Goal: Task Accomplishment & Management: Manage account settings

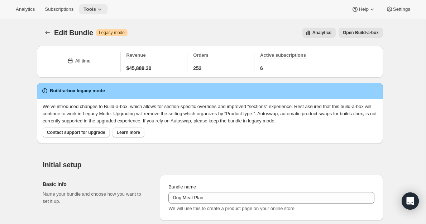
click at [107, 10] on button "Tools" at bounding box center [93, 9] width 28 height 10
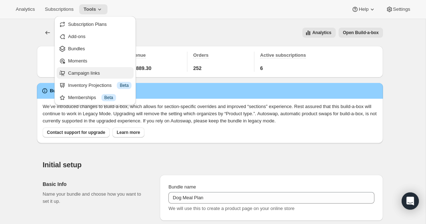
click at [91, 71] on span "Campaign links" at bounding box center [84, 72] width 32 height 5
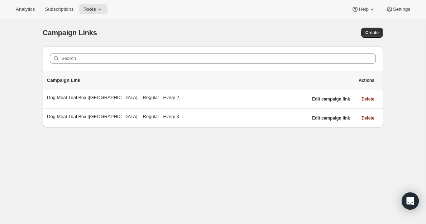
scroll to position [19, 0]
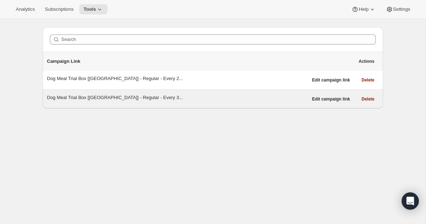
click at [140, 96] on div "Dog Meal Trial Box [CANADA] - Regular - Every 3..." at bounding box center [177, 97] width 261 height 7
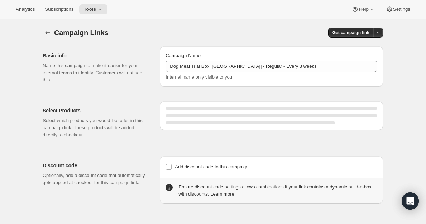
select select "gid://shopify/SellingPlan/690664276244"
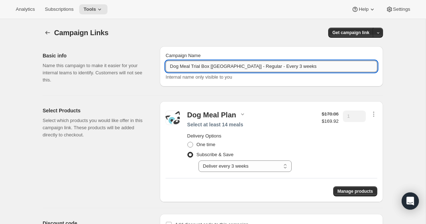
click at [207, 64] on input "Dog Meal Trial Box [CANADA] - Regular - Every 3 weeks" at bounding box center [272, 66] width 212 height 11
click at [207, 64] on input "Dog Meal Trial Box [[GEOGRAPHIC_DATA]] - Regular - Every 3 weeks" at bounding box center [272, 66] width 212 height 11
click at [85, 185] on div "Select Products Select which products you would like offer in this campaign lin…" at bounding box center [99, 151] width 112 height 101
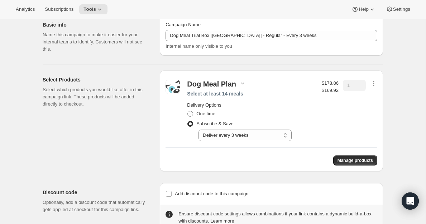
scroll to position [51, 0]
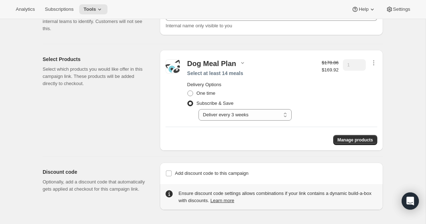
click at [112, 151] on div "Basic info Name this campaign to make it easier for your internal teams to iden…" at bounding box center [210, 99] width 346 height 221
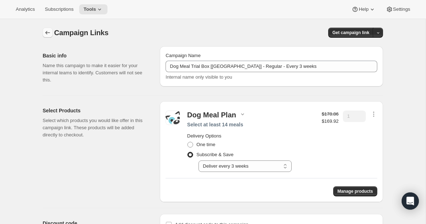
click at [51, 32] on icon "button" at bounding box center [47, 32] width 7 height 7
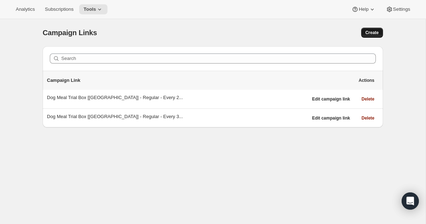
click at [376, 34] on span "Create" at bounding box center [372, 33] width 13 height 6
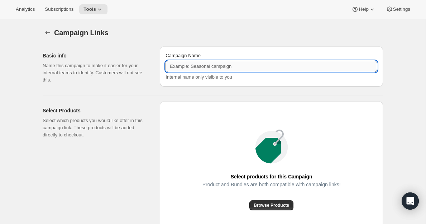
click at [232, 67] on input "Campaign Name" at bounding box center [272, 66] width 212 height 11
paste input "Dog Meal Trial Box [[GEOGRAPHIC_DATA]] - Regular - Every 3 weeks"
click at [246, 68] on input "Dog Meal Trial Box [[GEOGRAPHIC_DATA]] - Regular - Every 3 weeks" at bounding box center [272, 66] width 212 height 11
click at [274, 65] on input "Dog Meal Trial Box [[GEOGRAPHIC_DATA]] - Mixed - Every 3 weeks" at bounding box center [272, 66] width 212 height 11
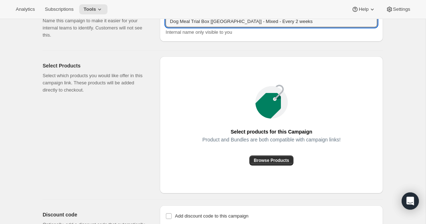
scroll to position [45, 0]
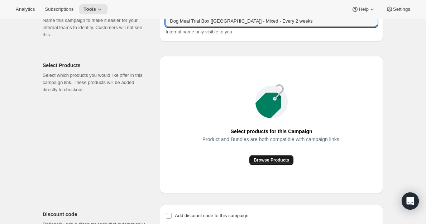
type input "Dog Meal Trial Box [[GEOGRAPHIC_DATA]] - Mixed - Every 2 weeks"
click at [275, 160] on span "Browse Products" at bounding box center [272, 160] width 36 height 6
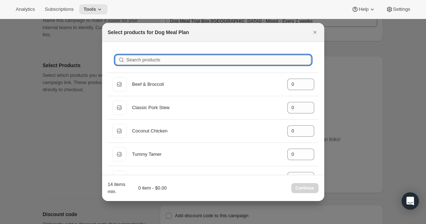
click at [169, 62] on input "Search products" at bounding box center [219, 60] width 185 height 10
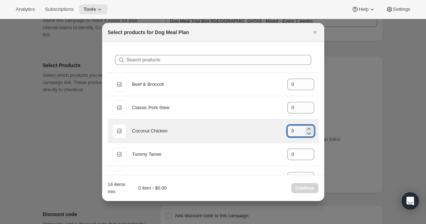
drag, startPoint x: 297, startPoint y: 131, endPoint x: 284, endPoint y: 129, distance: 13.0
click at [284, 129] on div "Default Title Coconut Chicken gid://shopify/ProductVariant/40543577866288 0" at bounding box center [213, 131] width 202 height 14
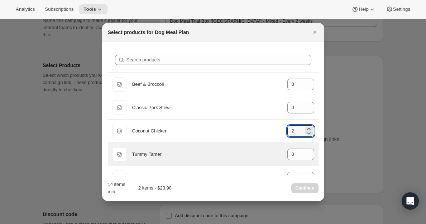
scroll to position [34, 0]
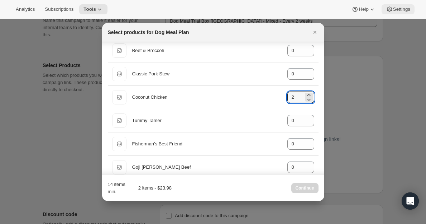
type input "2"
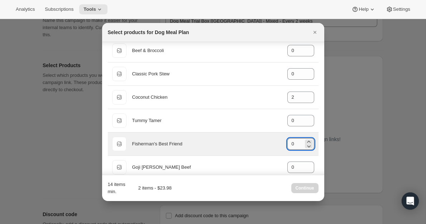
drag, startPoint x: 294, startPoint y: 145, endPoint x: 288, endPoint y: 145, distance: 6.5
click at [288, 145] on input "0" at bounding box center [296, 143] width 16 height 11
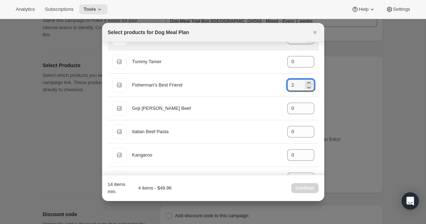
scroll to position [97, 0]
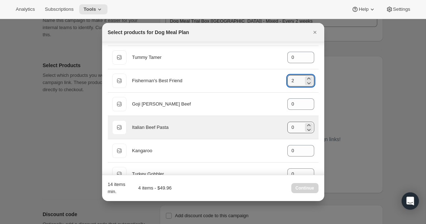
type input "2"
click at [295, 128] on input "0" at bounding box center [296, 127] width 16 height 11
drag, startPoint x: 295, startPoint y: 128, endPoint x: 288, endPoint y: 128, distance: 7.2
click at [288, 128] on input "0" at bounding box center [296, 127] width 16 height 11
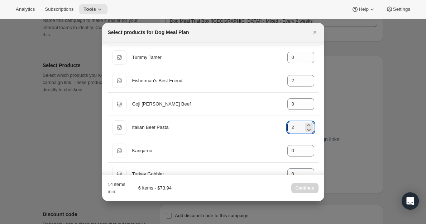
type input "2"
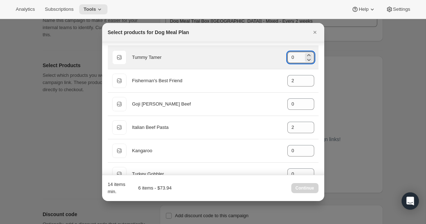
drag, startPoint x: 295, startPoint y: 58, endPoint x: 284, endPoint y: 58, distance: 10.8
click at [284, 58] on div "Default Title Tummy Tamer gid://shopify/ProductVariant/8042008772656 0" at bounding box center [213, 57] width 202 height 14
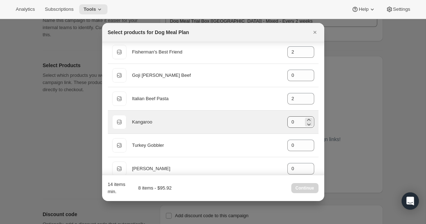
scroll to position [127, 0]
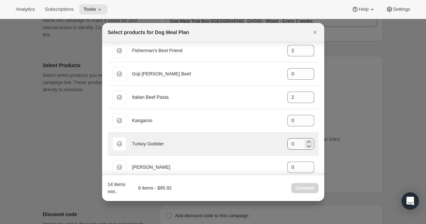
type input "2"
drag, startPoint x: 296, startPoint y: 145, endPoint x: 283, endPoint y: 145, distance: 12.9
click at [283, 145] on div "Default Title Turkey Gobbler gid://shopify/ProductVariant/40543579766832 0" at bounding box center [213, 144] width 202 height 14
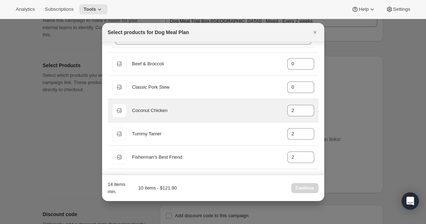
scroll to position [25, 0]
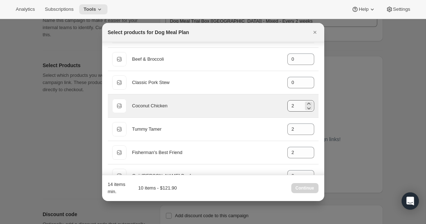
type input "2"
drag, startPoint x: 295, startPoint y: 107, endPoint x: 288, endPoint y: 107, distance: 7.2
click at [288, 107] on input "2" at bounding box center [296, 105] width 16 height 11
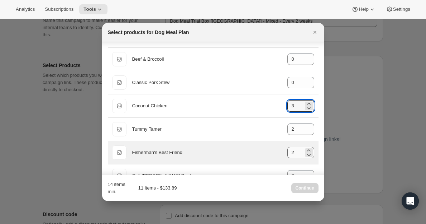
type input "3"
drag, startPoint x: 295, startPoint y: 152, endPoint x: 284, endPoint y: 152, distance: 10.4
click at [284, 152] on div "Default Title Fisherman's Best Friend gid://shopify/ProductVariant/405435785216…" at bounding box center [213, 152] width 202 height 14
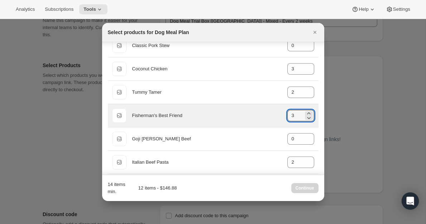
scroll to position [66, 0]
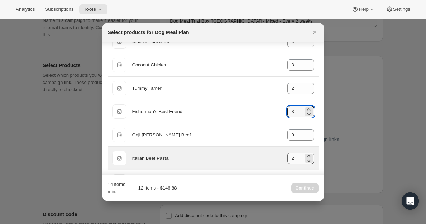
type input "3"
drag, startPoint x: 296, startPoint y: 159, endPoint x: 290, endPoint y: 159, distance: 5.7
click at [290, 159] on input "2" at bounding box center [296, 157] width 16 height 11
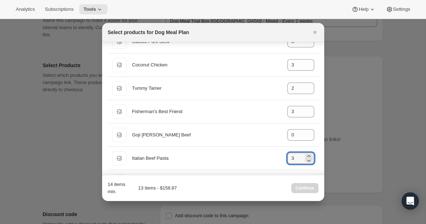
type input "3"
click at [219, 187] on div "14 items min. 13 items - $158.87 Continue" at bounding box center [213, 188] width 211 height 14
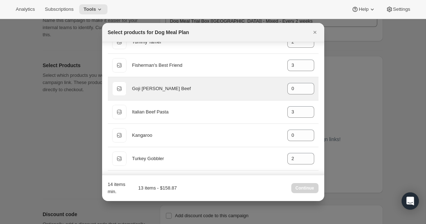
scroll to position [119, 0]
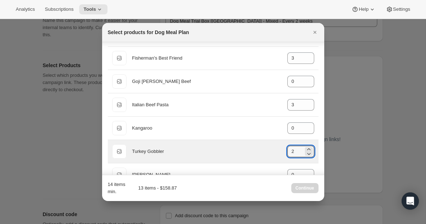
drag, startPoint x: 293, startPoint y: 151, endPoint x: 285, endPoint y: 151, distance: 7.5
click at [285, 151] on div "Default Title Turkey Gobbler gid://shopify/ProductVariant/40543579766832 2" at bounding box center [213, 151] width 202 height 14
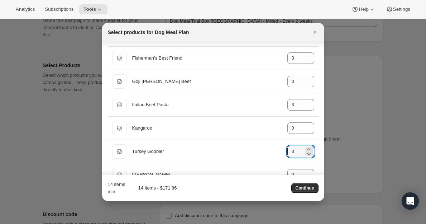
type input "3"
click at [240, 190] on div "14 items min. 14 items - $171.86 Continue" at bounding box center [213, 188] width 211 height 14
click at [220, 186] on div "14 items min. 14 items - $171.86 Continue" at bounding box center [213, 188] width 211 height 14
click at [303, 185] on span "Continue" at bounding box center [305, 188] width 19 height 6
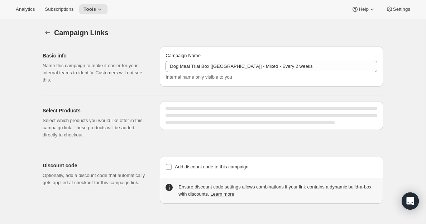
scroll to position [19, 0]
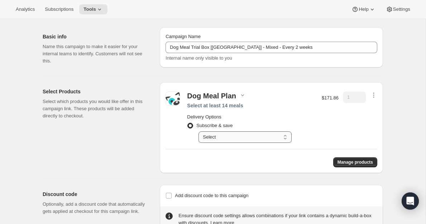
click at [284, 135] on select "Select Deliver every 1 week Deliver every 2 weeks Deliver every 3 weeks Deliver…" at bounding box center [245, 136] width 93 height 11
select select "gid://shopify/SellingPlan/1214611504"
click at [199, 131] on select "Select Deliver every 1 week Deliver every 2 weeks Deliver every 3 weeks Deliver…" at bounding box center [245, 136] width 93 height 11
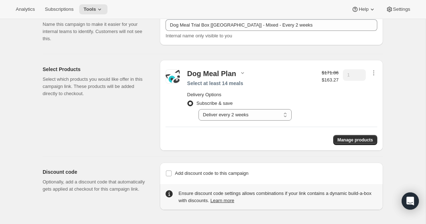
scroll to position [0, 0]
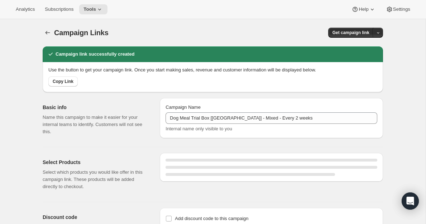
select select "gid://shopify/SellingPlan/1214611504"
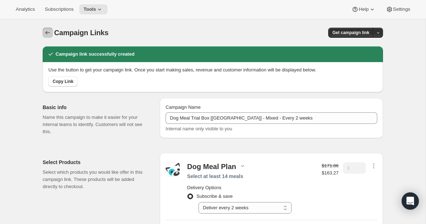
click at [48, 33] on icon "button" at bounding box center [47, 32] width 7 height 7
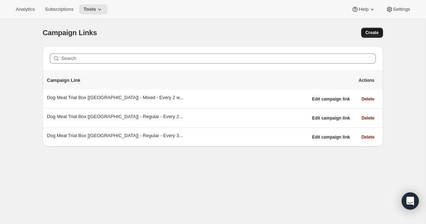
click at [370, 36] on button "Create" at bounding box center [373, 33] width 22 height 10
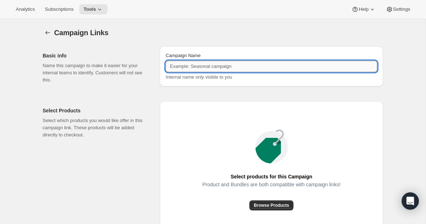
click at [244, 67] on input "Campaign Name" at bounding box center [272, 66] width 212 height 11
paste input "Dog Meal Trial Box [[GEOGRAPHIC_DATA]] - Mixed - Every 2 weeks"
click at [273, 67] on input "Dog Meal Trial Box [[GEOGRAPHIC_DATA]] - Mixed - Every 2 weeks" at bounding box center [272, 66] width 212 height 11
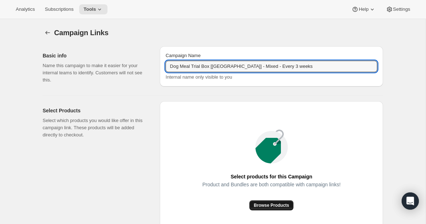
type input "Dog Meal Trial Box [[GEOGRAPHIC_DATA]] - Mixed - Every 3 weeks"
click at [279, 204] on span "Browse Products" at bounding box center [272, 205] width 36 height 6
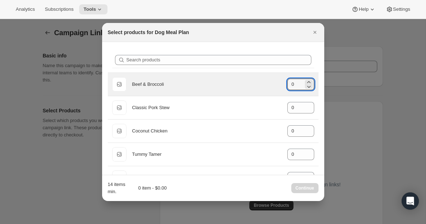
drag, startPoint x: 296, startPoint y: 84, endPoint x: 285, endPoint y: 84, distance: 11.1
click at [285, 84] on div "Default Title Beef & Broccoli gid://shopify/ProductVariant/40543577899056 0" at bounding box center [213, 84] width 202 height 14
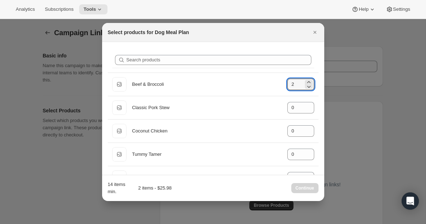
type input "2"
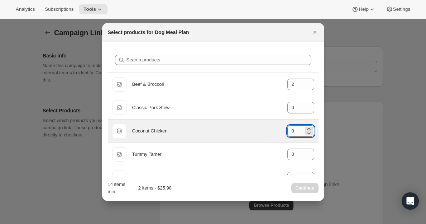
drag, startPoint x: 297, startPoint y: 133, endPoint x: 287, endPoint y: 133, distance: 9.7
click at [288, 133] on input "0" at bounding box center [296, 130] width 16 height 11
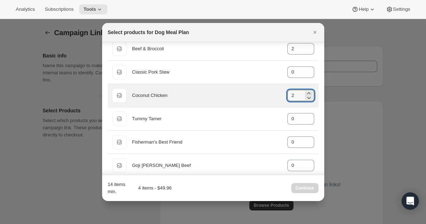
scroll to position [37, 0]
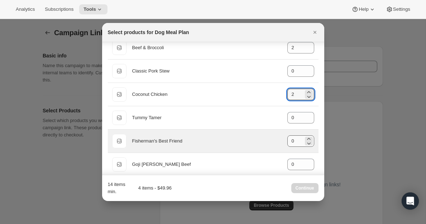
type input "2"
drag, startPoint x: 295, startPoint y: 140, endPoint x: 285, endPoint y: 140, distance: 10.0
click at [285, 140] on div "Default Title Fisherman's Best Friend gid://shopify/ProductVariant/405435785216…" at bounding box center [213, 141] width 202 height 14
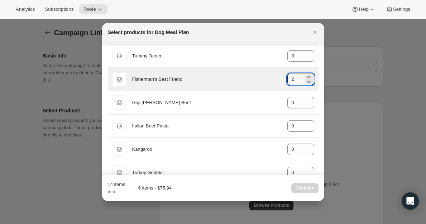
scroll to position [99, 0]
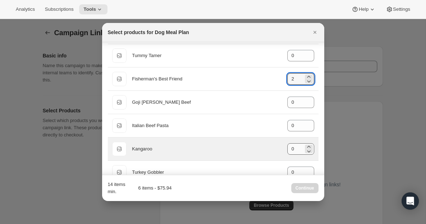
type input "2"
drag, startPoint x: 297, startPoint y: 149, endPoint x: 282, endPoint y: 149, distance: 15.4
click at [282, 149] on div "Default Title Kangaroo gid://shopify/ProductVariant/8041984688176 0" at bounding box center [213, 149] width 202 height 14
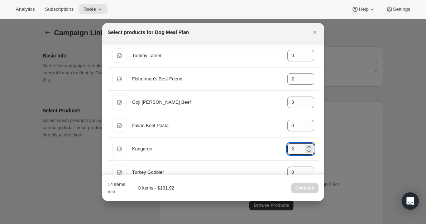
type input "2"
click at [263, 184] on div "14 items min. 8 items - $101.92 Continue" at bounding box center [213, 188] width 211 height 14
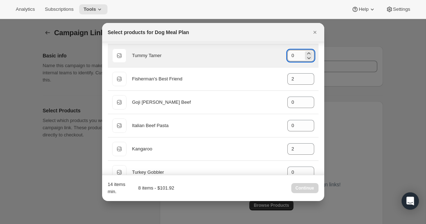
drag, startPoint x: 295, startPoint y: 56, endPoint x: 289, endPoint y: 56, distance: 5.7
click at [289, 56] on input "0" at bounding box center [296, 55] width 16 height 11
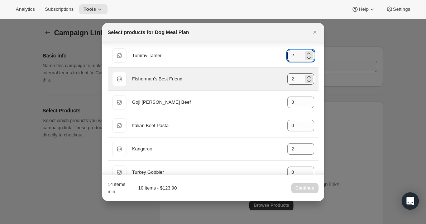
type input "2"
drag, startPoint x: 296, startPoint y: 78, endPoint x: 287, endPoint y: 78, distance: 8.6
click at [287, 78] on div "Default Title Fisherman's Best Friend gid://shopify/ProductVariant/405435785216…" at bounding box center [213, 79] width 202 height 14
click at [309, 75] on icon ":r1gi:" at bounding box center [309, 76] width 7 height 7
type input "3"
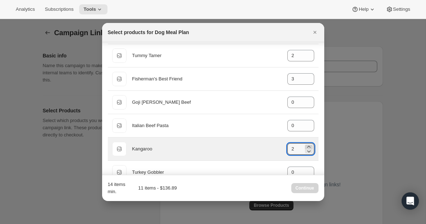
click at [310, 146] on icon ":r1gi:" at bounding box center [308, 147] width 3 height 2
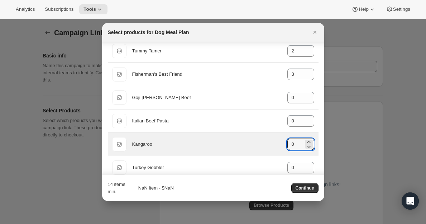
type input "3"
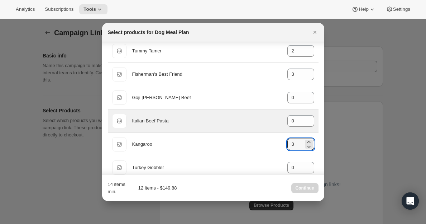
click at [259, 126] on div "Default Title Italian Beef Pasta gid://shopify/ProductVariant/40543577931824 0" at bounding box center [213, 121] width 202 height 14
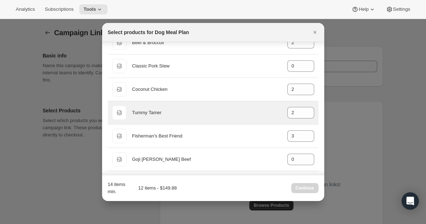
scroll to position [34, 0]
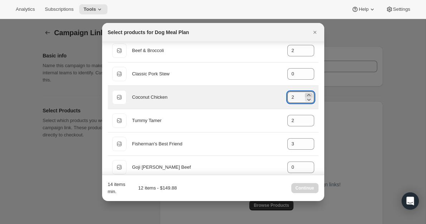
click at [309, 95] on icon ":r1gi:" at bounding box center [309, 94] width 7 height 7
type input "3"
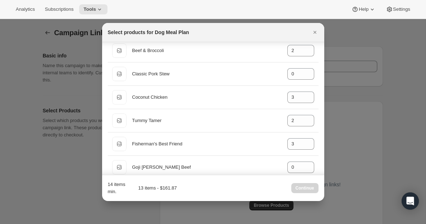
click at [322, 67] on div "Search products Default Title Beef & Broccoli gid://shopify/ProductVariant/4054…" at bounding box center [213, 142] width 222 height 269
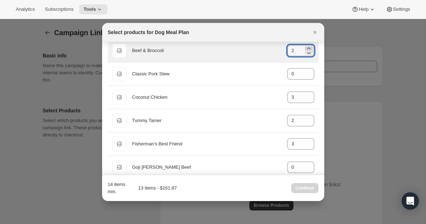
click at [310, 48] on icon ":r1gi:" at bounding box center [309, 48] width 7 height 7
type input "3"
click at [318, 51] on div "Default Title Beef & Broccoli gid://shopify/ProductVariant/40543577899056 3" at bounding box center [213, 50] width 211 height 23
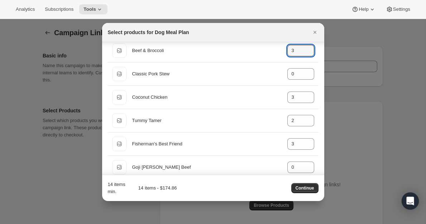
click at [319, 61] on div "Search products Default Title Beef & Broccoli gid://shopify/ProductVariant/4054…" at bounding box center [213, 142] width 222 height 269
click at [303, 187] on span "Continue" at bounding box center [305, 188] width 19 height 6
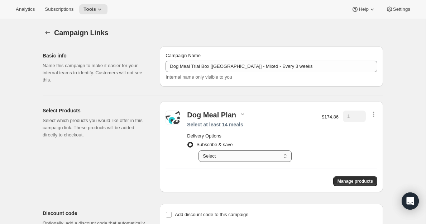
click at [273, 161] on select "Select Deliver every 1 week Deliver every 2 weeks Deliver every 3 weeks Deliver…" at bounding box center [245, 155] width 93 height 11
click at [199, 150] on select "Select Deliver every 1 week Deliver every 2 weeks Deliver every 3 weeks Deliver…" at bounding box center [245, 155] width 93 height 11
click at [284, 156] on select "Select Deliver every 1 week Deliver every 2 weeks Deliver every 3 weeks Deliver…" at bounding box center [245, 155] width 93 height 11
select select "gid://shopify/SellingPlan/1214611504"
click at [199, 150] on select "Select Deliver every 1 week Deliver every 2 weeks Deliver every 3 weeks Deliver…" at bounding box center [245, 155] width 93 height 11
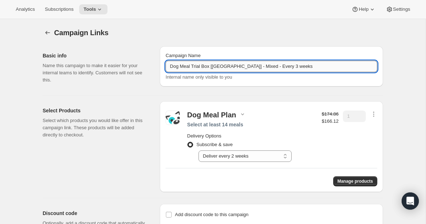
click at [245, 66] on input "Dog Meal Trial Box [[GEOGRAPHIC_DATA]] - Mixed - Every 3 weeks" at bounding box center [272, 66] width 212 height 11
type input "Dog Meal Trial Box [[GEOGRAPHIC_DATA]] - Low Fat - Every 2 weeks"
click at [401, 102] on div "Campaign Links. This page is ready Campaign Links Basic info Name this campaign…" at bounding box center [213, 142] width 426 height 246
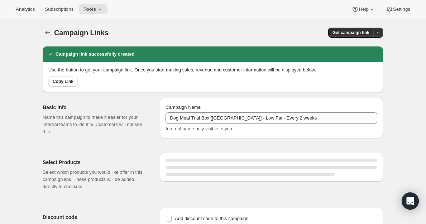
select select "gid://shopify/SellingPlan/1214611504"
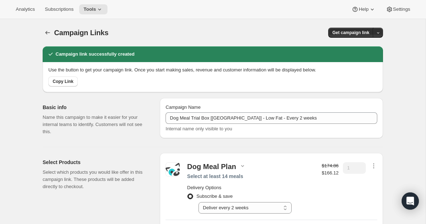
click at [53, 34] on div at bounding box center [48, 33] width 11 height 10
click at [48, 34] on icon "button" at bounding box center [47, 32] width 7 height 7
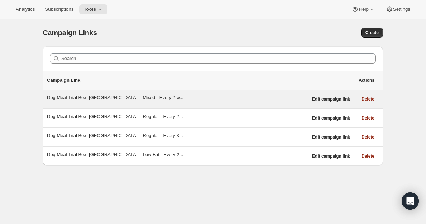
click at [146, 98] on div "Dog Meal Trial Box [[GEOGRAPHIC_DATA]] - Mixed - Every 2 w..." at bounding box center [177, 97] width 261 height 7
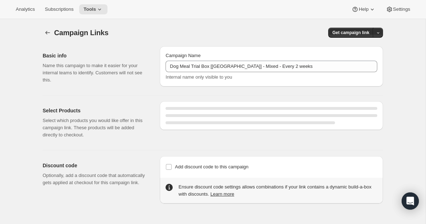
select select "gid://shopify/SellingPlan/1214611504"
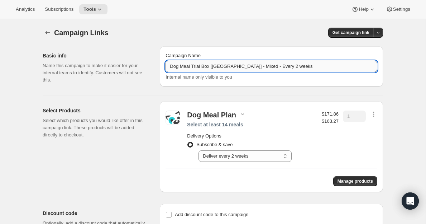
click at [210, 63] on input "Dog Meal Trial Box [[GEOGRAPHIC_DATA]] - Mixed - Every 2 weeks" at bounding box center [272, 66] width 212 height 11
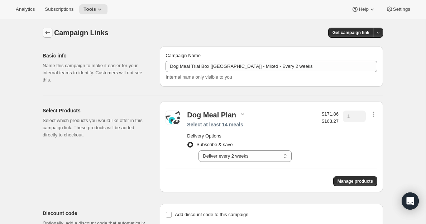
click at [49, 31] on icon "button" at bounding box center [47, 32] width 7 height 7
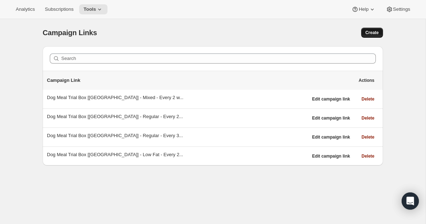
click at [370, 33] on span "Create" at bounding box center [372, 33] width 13 height 6
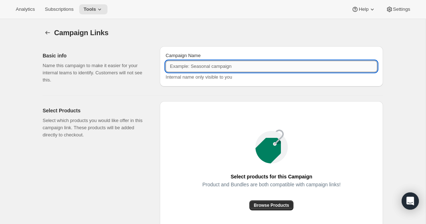
click at [236, 64] on input "Campaign Name" at bounding box center [272, 66] width 212 height 11
paste input "Dog Meal Trial Box [[GEOGRAPHIC_DATA]] - Mixed - Every 2 weeks"
click at [273, 66] on input "Dog Meal Trial Box [[GEOGRAPHIC_DATA]] - Mixed - Every 2 weeks" at bounding box center [272, 66] width 212 height 11
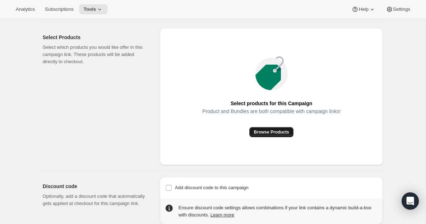
type input "Dog Meal Trial Box [[GEOGRAPHIC_DATA]] - Mixed - Every 3 weeks"
click at [273, 131] on span "Browse Products" at bounding box center [272, 132] width 36 height 6
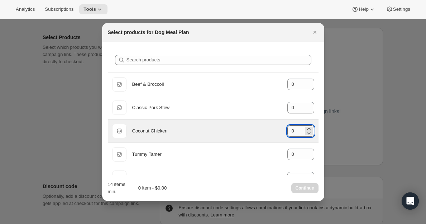
drag, startPoint x: 295, startPoint y: 130, endPoint x: 291, endPoint y: 130, distance: 3.6
click at [291, 130] on input "0" at bounding box center [296, 130] width 16 height 11
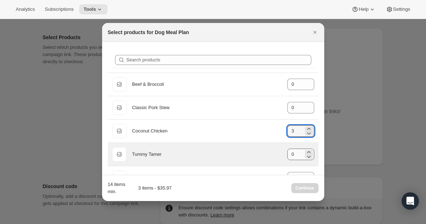
type input "3"
drag, startPoint x: 298, startPoint y: 155, endPoint x: 285, endPoint y: 155, distance: 13.3
click at [285, 155] on div "Default Title Tummy Tamer gid://shopify/ProductVariant/8042008772656 0" at bounding box center [213, 154] width 202 height 14
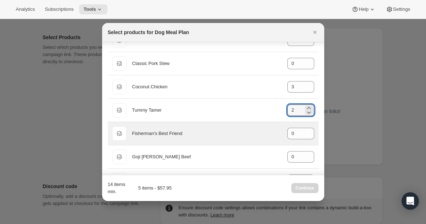
scroll to position [44, 0]
type input "2"
drag, startPoint x: 296, startPoint y: 136, endPoint x: 288, endPoint y: 135, distance: 7.5
click at [288, 135] on input "0" at bounding box center [296, 132] width 16 height 11
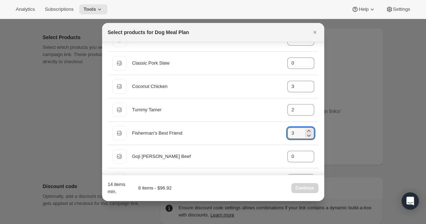
type input "3"
click at [320, 155] on div "Search products Default Title Beef & Broccoli gid://shopify/ProductVariant/4054…" at bounding box center [213, 131] width 222 height 269
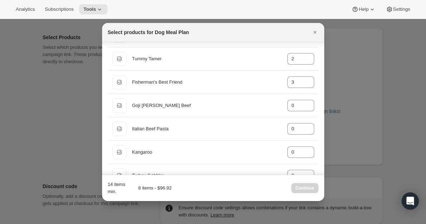
scroll to position [96, 0]
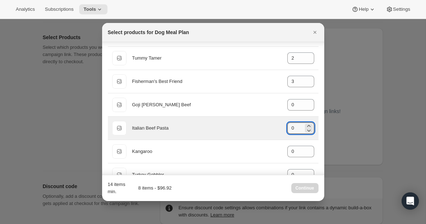
drag, startPoint x: 289, startPoint y: 128, endPoint x: 285, endPoint y: 128, distance: 3.9
click at [285, 128] on div "Default Title Italian Beef Pasta gid://shopify/ProductVariant/40543577931824 0" at bounding box center [213, 128] width 202 height 14
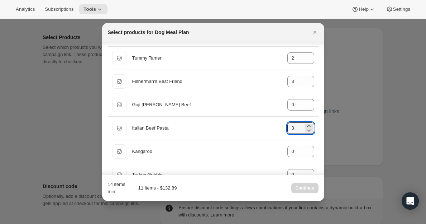
type input "3"
click at [236, 187] on div "14 items min. 11 items - $132.89 Continue" at bounding box center [213, 188] width 211 height 14
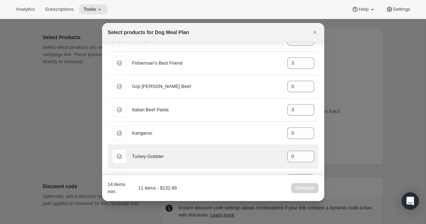
scroll to position [115, 0]
drag, startPoint x: 297, startPoint y: 155, endPoint x: 283, endPoint y: 155, distance: 13.6
click at [283, 155] on div "Default Title Turkey Gobbler gid://shopify/ProductVariant/40543579766832 0" at bounding box center [213, 155] width 202 height 14
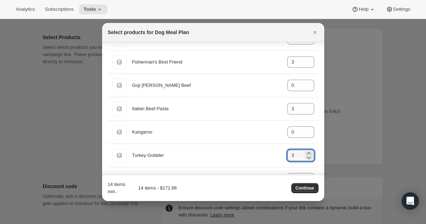
type input "3"
click at [263, 185] on div "14 items min. 14 items - $171.86 Continue" at bounding box center [213, 188] width 211 height 14
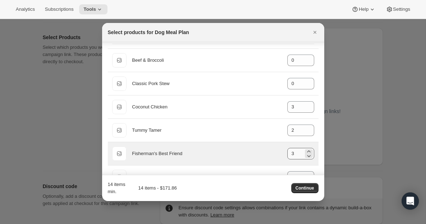
scroll to position [22, 0]
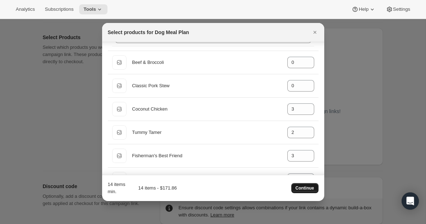
click at [307, 188] on span "Continue" at bounding box center [305, 188] width 19 height 6
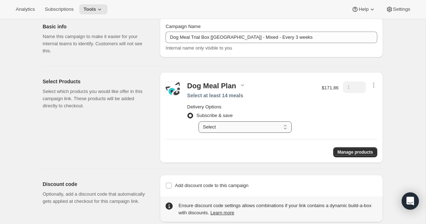
click at [255, 125] on select "Select Deliver every 1 week Deliver every 2 weeks Deliver every 3 weeks Deliver…" at bounding box center [245, 126] width 93 height 11
select select "gid://shopify/SellingPlan/1214644272"
click at [199, 121] on select "Select Deliver every 1 week Deliver every 2 weeks Deliver every 3 weeks Deliver…" at bounding box center [245, 126] width 93 height 11
click at [400, 122] on div "Campaign Links. This page is ready Campaign Links Basic info Name this campaign…" at bounding box center [213, 113] width 426 height 246
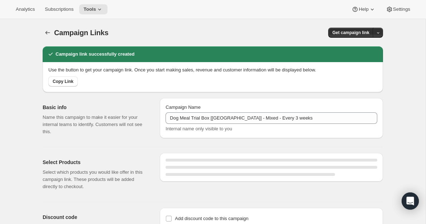
select select "gid://shopify/SellingPlan/1214644272"
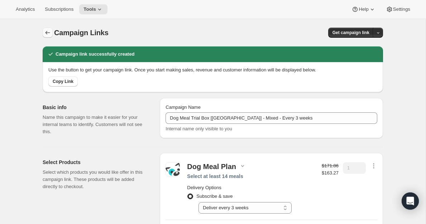
click at [47, 31] on icon "button" at bounding box center [47, 32] width 7 height 7
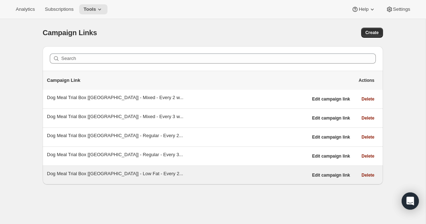
click at [141, 176] on div "Dog Meal Trial Box [[GEOGRAPHIC_DATA]] - Low Fat - Every 2..." at bounding box center [177, 173] width 261 height 7
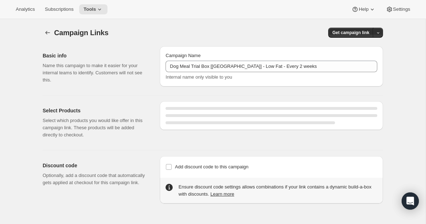
select select "gid://shopify/SellingPlan/1214611504"
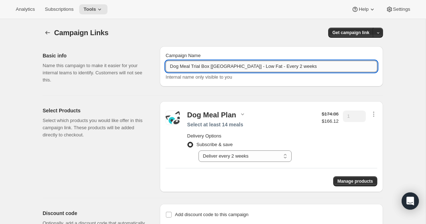
click at [310, 70] on input "Dog Meal Trial Box [[GEOGRAPHIC_DATA]] - Low Fat - Every 2 weeks" at bounding box center [272, 66] width 212 height 11
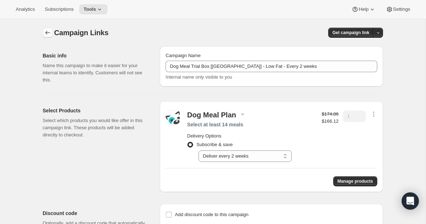
click at [50, 33] on icon "button" at bounding box center [47, 32] width 7 height 7
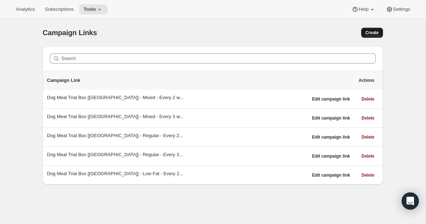
click at [375, 32] on span "Create" at bounding box center [372, 33] width 13 height 6
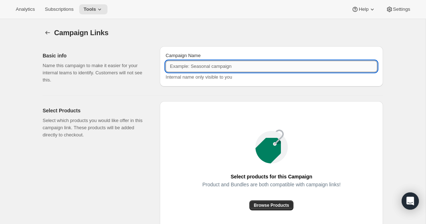
click at [226, 64] on input "Campaign Name" at bounding box center [272, 66] width 212 height 11
paste input "Dog Meal Trial Box [[GEOGRAPHIC_DATA]] - Low Fat - Every 2 weeks"
click at [277, 66] on input "Dog Meal Trial Box [[GEOGRAPHIC_DATA]] - Low Fat - Every 2 weeks" at bounding box center [272, 66] width 212 height 11
type input "Dog Meal Trial Box [[GEOGRAPHIC_DATA]] - Low Fat - Every 3 weeks"
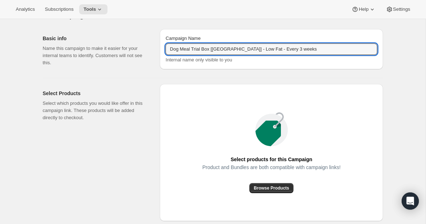
scroll to position [16, 0]
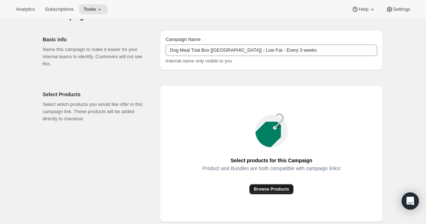
click at [266, 188] on span "Browse Products" at bounding box center [272, 189] width 36 height 6
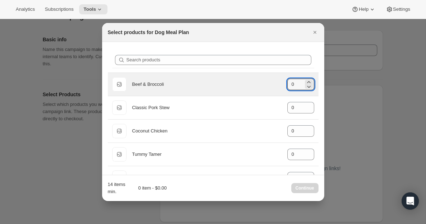
drag, startPoint x: 295, startPoint y: 83, endPoint x: 281, endPoint y: 83, distance: 14.0
click at [281, 83] on div "Default Title Beef & Broccoli gid://shopify/ProductVariant/40543577899056 0" at bounding box center [213, 84] width 202 height 14
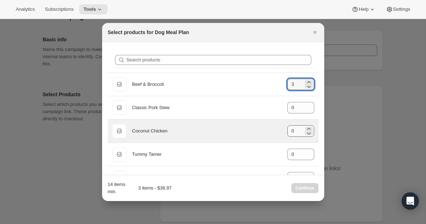
type input "3"
drag, startPoint x: 296, startPoint y: 130, endPoint x: 287, endPoint y: 130, distance: 9.3
click at [287, 130] on div "Default Title Coconut Chicken gid://shopify/ProductVariant/40543577866288 0" at bounding box center [213, 131] width 202 height 14
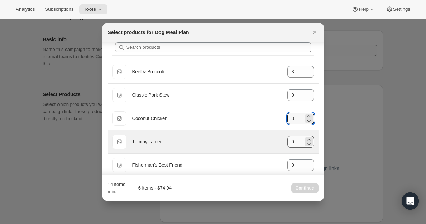
scroll to position [13, 0]
type input "3"
drag, startPoint x: 295, startPoint y: 138, endPoint x: 289, endPoint y: 138, distance: 6.1
click at [289, 138] on input "0" at bounding box center [296, 140] width 16 height 11
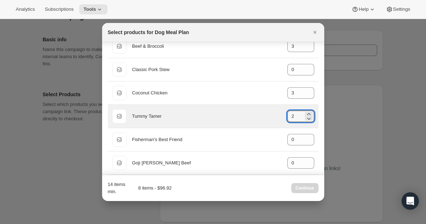
scroll to position [41, 0]
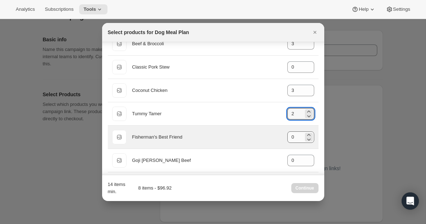
type input "2"
drag, startPoint x: 294, startPoint y: 138, endPoint x: 281, endPoint y: 138, distance: 13.6
click at [281, 138] on div "Default Title Fisherman's Best Friend gid://shopify/ProductVariant/405435785216…" at bounding box center [213, 137] width 202 height 14
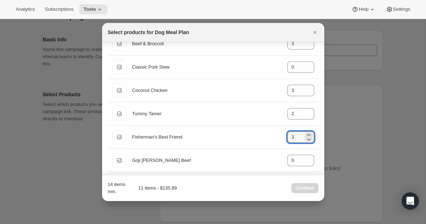
type input "3"
click at [237, 186] on div "14 items min. 11 items - $135.89 Continue" at bounding box center [213, 188] width 211 height 14
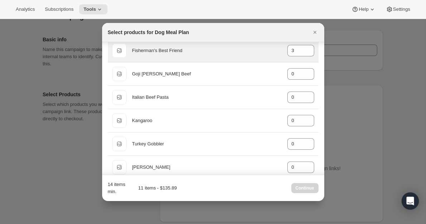
scroll to position [128, 0]
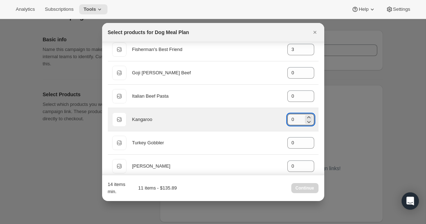
drag, startPoint x: 295, startPoint y: 119, endPoint x: 283, endPoint y: 120, distance: 12.6
click at [283, 119] on div "Default Title Kangaroo gid://shopify/ProductVariant/8041984688176 0" at bounding box center [213, 119] width 202 height 14
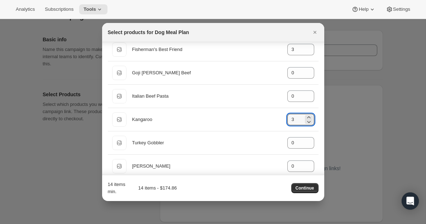
type input "3"
click at [230, 191] on div "14 items min. 14 items - $174.86 Continue" at bounding box center [213, 188] width 211 height 14
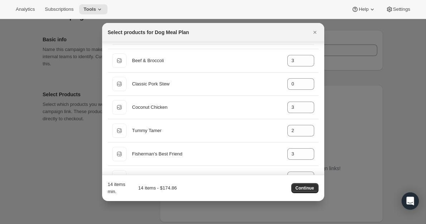
scroll to position [23, 0]
click at [308, 188] on span "Continue" at bounding box center [305, 188] width 19 height 6
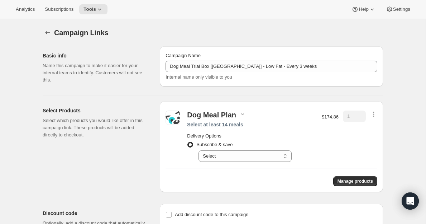
scroll to position [16, 0]
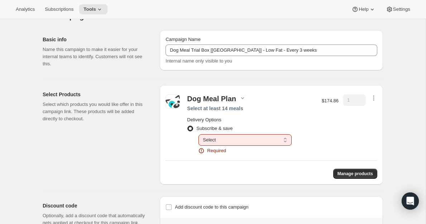
click at [282, 140] on select "Select Deliver every 1 week Deliver every 2 weeks Deliver every 3 weeks Deliver…" at bounding box center [245, 139] width 93 height 11
select select "gid://shopify/SellingPlan/1214644272"
click at [199, 134] on select "Select Deliver every 1 week Deliver every 2 weeks Deliver every 3 weeks Deliver…" at bounding box center [245, 139] width 93 height 11
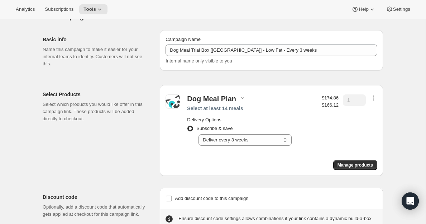
click at [398, 70] on div "Campaign Links. This page is ready Campaign Links Basic info Name this campaign…" at bounding box center [213, 126] width 426 height 246
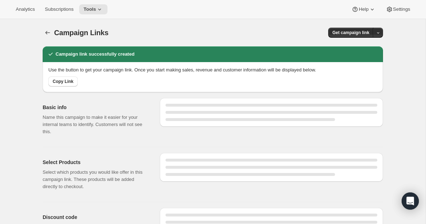
select select "gid://shopify/SellingPlan/1214644272"
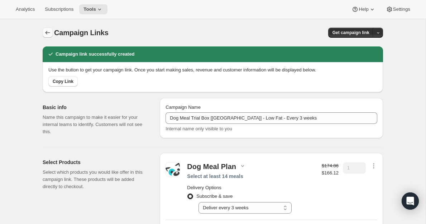
click at [49, 29] on icon "button" at bounding box center [47, 32] width 7 height 7
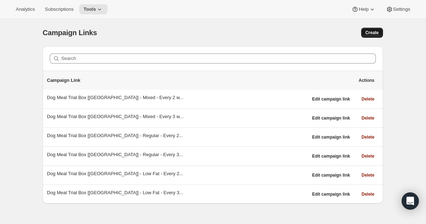
click at [374, 32] on span "Create" at bounding box center [372, 33] width 13 height 6
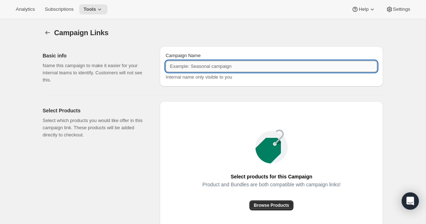
click at [195, 68] on input "Campaign Name" at bounding box center [272, 66] width 212 height 11
paste input "Dog Meal Trial Box [[GEOGRAPHIC_DATA]] - Low Fat - Every 2 weeks"
drag, startPoint x: 255, startPoint y: 66, endPoint x: 239, endPoint y: 66, distance: 16.9
click at [239, 66] on input "Dog Meal Trial Box [[GEOGRAPHIC_DATA]] - Low Fat - Every 2 weeks" at bounding box center [272, 66] width 212 height 11
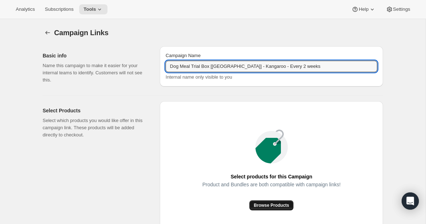
type input "Dog Meal Trial Box [[GEOGRAPHIC_DATA]] - Kangaroo - Every 2 weeks"
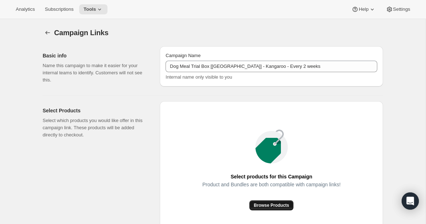
click at [277, 203] on span "Browse Products" at bounding box center [272, 205] width 36 height 6
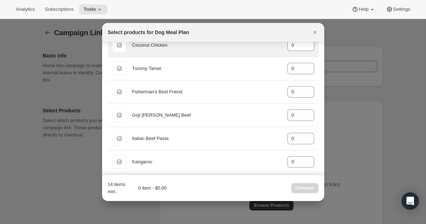
scroll to position [88, 0]
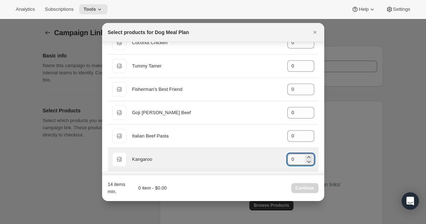
drag, startPoint x: 295, startPoint y: 159, endPoint x: 282, endPoint y: 159, distance: 13.3
click at [282, 159] on div "Default Title Kangaroo gid://shopify/ProductVariant/8041984688176 0" at bounding box center [213, 159] width 202 height 14
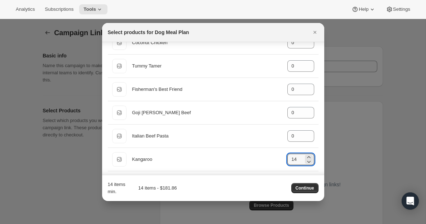
type input "14"
click at [267, 191] on div "14 items min. 14 items - $181.86 Continue" at bounding box center [213, 188] width 211 height 14
click at [309, 189] on span "Continue" at bounding box center [305, 188] width 19 height 6
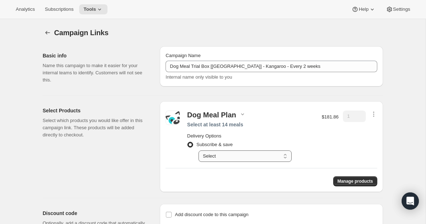
click at [229, 159] on select "Select Deliver every 1 week Deliver every 2 weeks Deliver every 3 weeks Deliver…" at bounding box center [245, 155] width 93 height 11
select select "gid://shopify/SellingPlan/1214611504"
click at [199, 150] on select "Select Deliver every 1 week Deliver every 2 weeks Deliver every 3 weeks Deliver…" at bounding box center [245, 155] width 93 height 11
click at [398, 122] on div "Campaign Links. This page is ready Campaign Links Basic info Name this campaign…" at bounding box center [213, 142] width 426 height 246
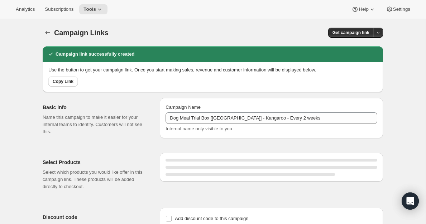
select select "gid://shopify/SellingPlan/1214611504"
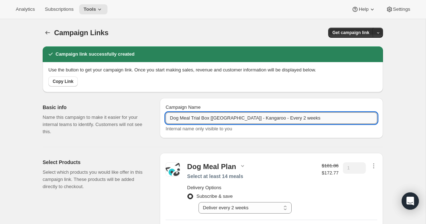
click at [235, 118] on input "Dog Meal Trial Box [[GEOGRAPHIC_DATA]] - Kangaroo - Every 2 weeks" at bounding box center [272, 117] width 212 height 11
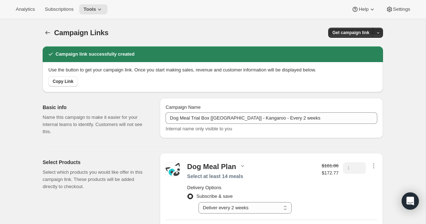
click at [201, 28] on div "Campaign Links" at bounding box center [134, 33] width 161 height 10
click at [48, 32] on icon "button" at bounding box center [47, 32] width 7 height 7
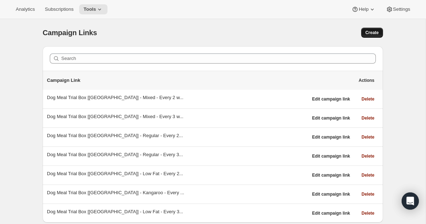
click at [371, 33] on span "Create" at bounding box center [372, 33] width 13 height 6
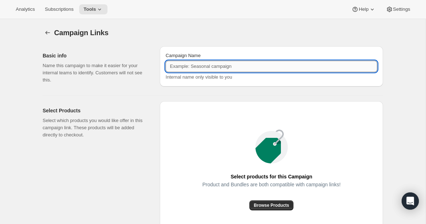
click at [230, 68] on input "Campaign Name" at bounding box center [272, 66] width 212 height 11
paste input "Dog Meal Trial Box [[GEOGRAPHIC_DATA]] - Kangaroo - Every 2 weeks"
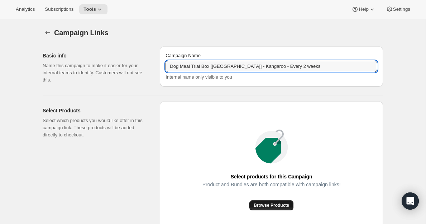
type input "Dog Meal Trial Box [[GEOGRAPHIC_DATA]] - Kangaroo - Every 2 weeks"
click at [273, 209] on button "Browse Products" at bounding box center [272, 205] width 44 height 10
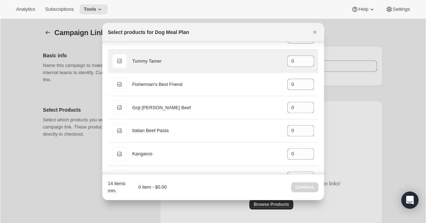
scroll to position [94, 0]
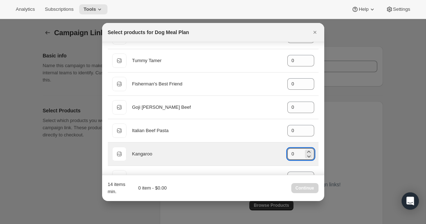
drag, startPoint x: 296, startPoint y: 152, endPoint x: 284, endPoint y: 152, distance: 12.2
click at [284, 152] on div "Default Title Kangaroo gid://shopify/ProductVariant/8041984688176 0" at bounding box center [213, 154] width 202 height 14
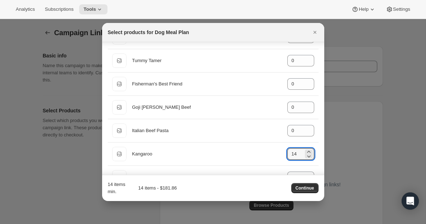
type input "14"
click at [273, 186] on div "14 items min. 14 items - $181.86 Continue" at bounding box center [213, 188] width 211 height 14
click at [315, 186] on button "Continue" at bounding box center [305, 188] width 27 height 10
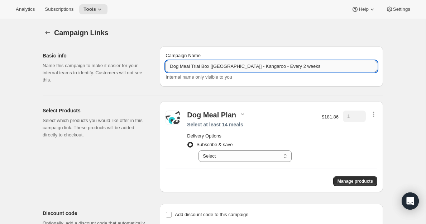
click at [281, 69] on input "Dog Meal Trial Box [[GEOGRAPHIC_DATA]] - Kangaroo - Every 2 weeks" at bounding box center [272, 66] width 212 height 11
type input "Dog Meal Trial Box [[GEOGRAPHIC_DATA]] - Kangaroo - Every 3 weeks"
click at [258, 156] on select "Select Deliver every 1 week Deliver every 2 weeks Deliver every 3 weeks Deliver…" at bounding box center [245, 155] width 93 height 11
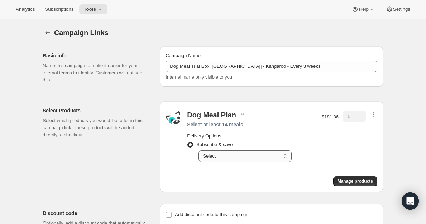
select select "gid://shopify/SellingPlan/1214644272"
click at [199, 150] on select "Select Deliver every 1 week Deliver every 2 weeks Deliver every 3 weeks Deliver…" at bounding box center [245, 155] width 93 height 11
click at [240, 33] on div "Campaign Links" at bounding box center [218, 33] width 329 height 10
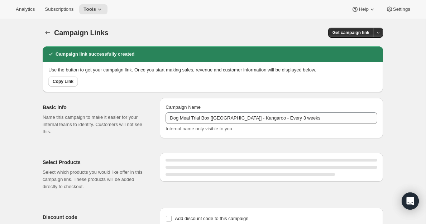
select select "gid://shopify/SellingPlan/1214644272"
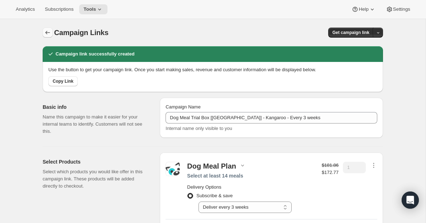
click at [47, 32] on icon "button" at bounding box center [47, 32] width 7 height 7
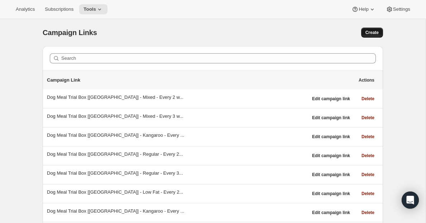
click at [374, 35] on span "Create" at bounding box center [372, 33] width 13 height 6
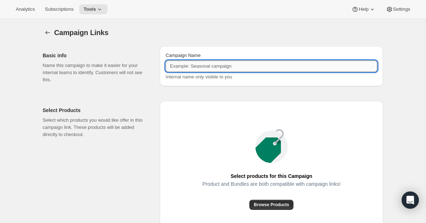
click at [239, 66] on input "Campaign Name" at bounding box center [272, 66] width 212 height 11
paste input "Dog Meal Trial Box [[GEOGRAPHIC_DATA]] - Kangaroo - Every 2 weeks"
click at [251, 66] on input "Dog Meal Trial Box [[GEOGRAPHIC_DATA]] - Kangaroo - Every 2 weeks" at bounding box center [272, 66] width 212 height 11
type input "Dog Meal Trial Box [[GEOGRAPHIC_DATA]] - Puppy - Every 2 weeks"
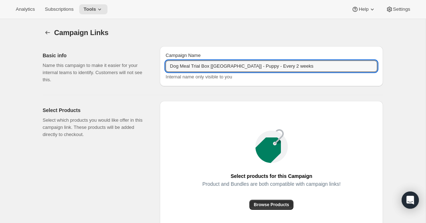
click at [360, 108] on div "Select products for this Campaign Product and Bundles are both compatible with …" at bounding box center [271, 169] width 223 height 137
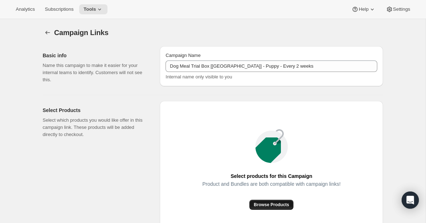
click at [268, 207] on span "Browse Products" at bounding box center [272, 205] width 36 height 6
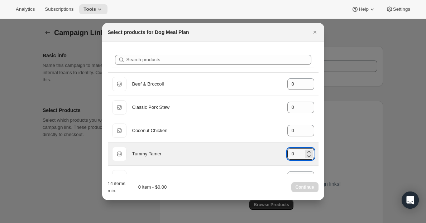
drag, startPoint x: 296, startPoint y: 151, endPoint x: 285, endPoint y: 153, distance: 10.9
click at [285, 153] on div "Default Title Tummy Tamer gid://shopify/ProductVariant/8042008772656 0" at bounding box center [213, 154] width 202 height 14
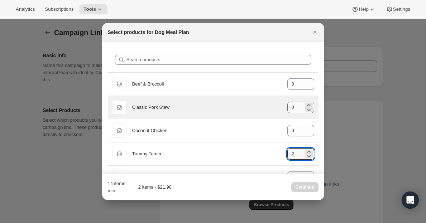
type input "2"
drag, startPoint x: 298, startPoint y: 109, endPoint x: 288, endPoint y: 109, distance: 10.4
click at [288, 109] on input "0" at bounding box center [296, 107] width 16 height 11
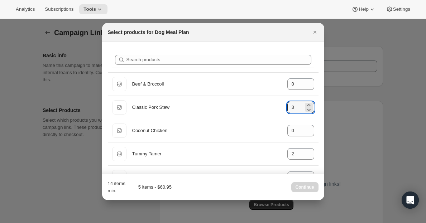
type input "3"
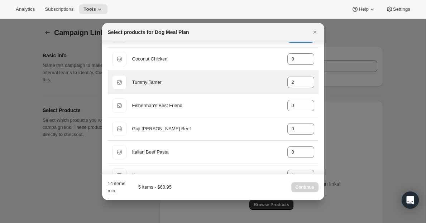
scroll to position [72, 0]
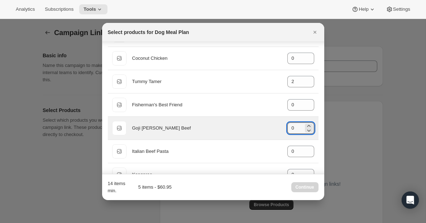
drag, startPoint x: 296, startPoint y: 129, endPoint x: 284, endPoint y: 129, distance: 11.1
click at [284, 129] on div "Default Title Goji Berry Beef gid://shopify/ProductVariant/40543578456112 0" at bounding box center [213, 128] width 202 height 14
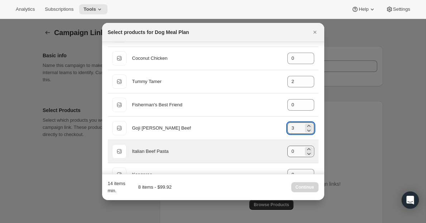
type input "3"
drag, startPoint x: 297, startPoint y: 153, endPoint x: 288, endPoint y: 153, distance: 8.6
click at [288, 153] on input "0" at bounding box center [296, 151] width 16 height 11
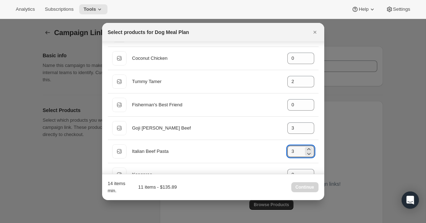
type input "3"
click at [253, 189] on div "14 items min. 11 items - $135.89 Continue" at bounding box center [213, 187] width 211 height 14
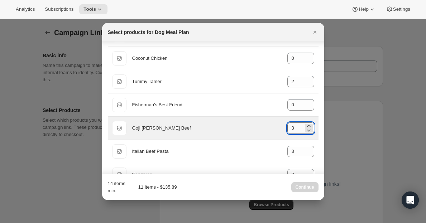
drag, startPoint x: 296, startPoint y: 128, endPoint x: 288, endPoint y: 128, distance: 8.2
click at [288, 128] on input "3" at bounding box center [296, 128] width 16 height 11
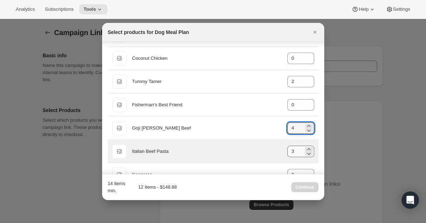
type input "4"
drag, startPoint x: 294, startPoint y: 154, endPoint x: 284, endPoint y: 154, distance: 9.3
click at [284, 154] on div "Default Title Italian Beef Pasta gid://shopify/ProductVariant/40543577931824 3" at bounding box center [213, 152] width 202 height 14
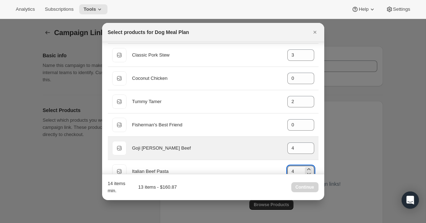
scroll to position [60, 0]
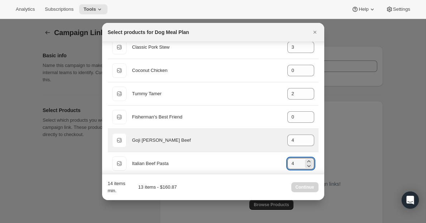
type input "4"
click at [266, 151] on div "Default Title Goji Berry Beef gid://shopify/ProductVariant/40543578456112 4" at bounding box center [213, 140] width 211 height 23
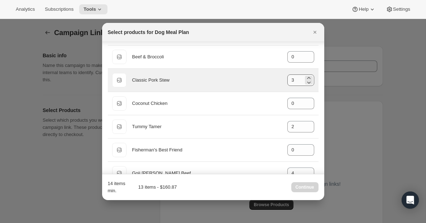
scroll to position [24, 0]
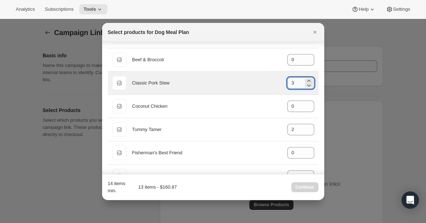
drag, startPoint x: 295, startPoint y: 82, endPoint x: 287, endPoint y: 82, distance: 7.5
click at [288, 82] on input "3" at bounding box center [296, 82] width 16 height 11
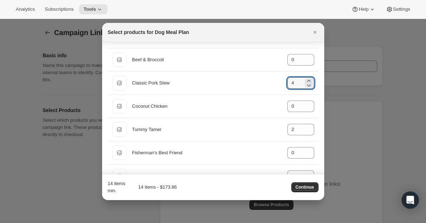
type input "4"
click at [239, 189] on div "14 items min. 14 items - $173.86 Continue" at bounding box center [213, 187] width 211 height 14
click at [310, 188] on span "Continue" at bounding box center [305, 188] width 19 height 6
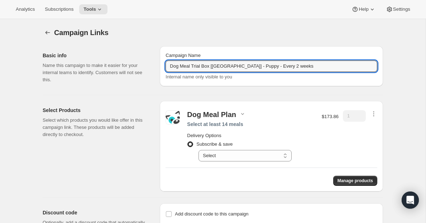
drag, startPoint x: 296, startPoint y: 67, endPoint x: 156, endPoint y: 63, distance: 139.6
click at [156, 63] on div "Basic info Name this campaign to make it easier for your internal teams to iden…" at bounding box center [210, 65] width 346 height 49
click at [278, 156] on select "Select Deliver every 1 week Deliver every 2 weeks Deliver every 3 weeks Deliver…" at bounding box center [245, 155] width 93 height 11
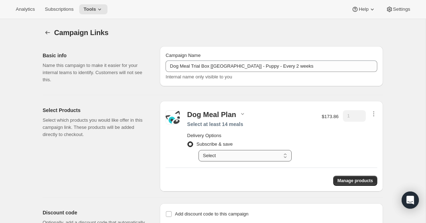
select select "gid://shopify/SellingPlan/1214611504"
click at [199, 150] on select "Select Deliver every 1 week Deliver every 2 weeks Deliver every 3 weeks Deliver…" at bounding box center [245, 155] width 93 height 11
click at [349, 145] on div "1" at bounding box center [354, 135] width 23 height 51
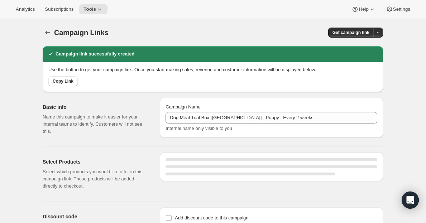
select select "gid://shopify/SellingPlan/1214611504"
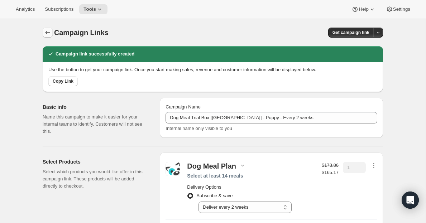
click at [47, 30] on icon "button" at bounding box center [47, 32] width 7 height 7
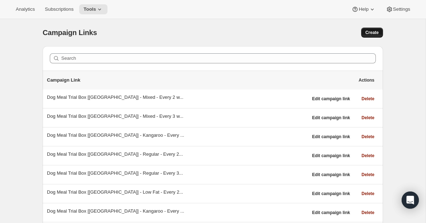
click at [373, 37] on button "Create" at bounding box center [373, 33] width 22 height 10
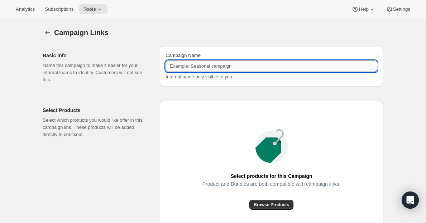
click at [210, 70] on input "Campaign Name" at bounding box center [272, 66] width 212 height 11
paste input "Dog Meal Trial Box [[GEOGRAPHIC_DATA]] - Puppy - Every 2 weeks"
click at [274, 63] on input "Dog Meal Trial Box [[GEOGRAPHIC_DATA]] - Puppy - Every 2 weeks" at bounding box center [272, 66] width 212 height 11
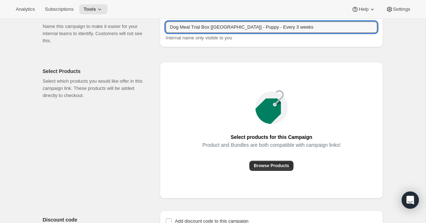
scroll to position [41, 0]
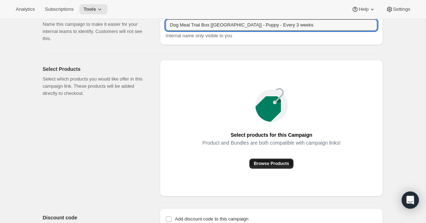
type input "Dog Meal Trial Box [[GEOGRAPHIC_DATA]] - Puppy - Every 3 weeks"
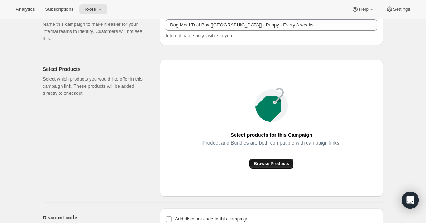
click at [266, 164] on span "Browse Products" at bounding box center [272, 164] width 36 height 6
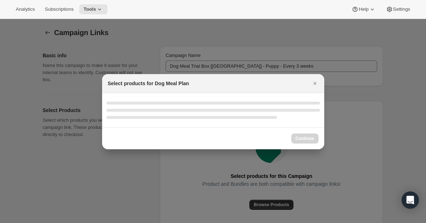
scroll to position [0, 0]
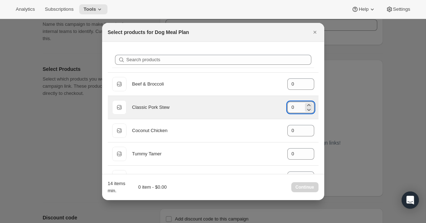
drag, startPoint x: 295, startPoint y: 108, endPoint x: 288, endPoint y: 108, distance: 6.5
click at [288, 108] on input "0" at bounding box center [296, 107] width 16 height 11
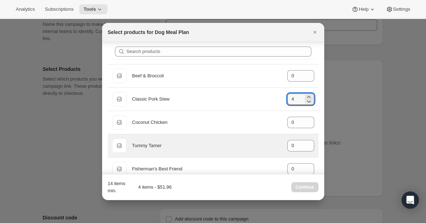
type input "4"
click at [267, 145] on div "Tummy Tamer" at bounding box center [207, 145] width 150 height 7
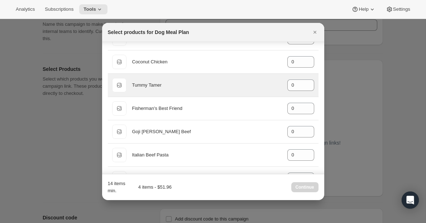
scroll to position [73, 0]
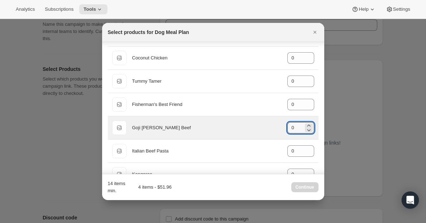
drag, startPoint x: 295, startPoint y: 129, endPoint x: 287, endPoint y: 129, distance: 8.2
click at [287, 129] on div "Default Title Goji Berry Beef gid://shopify/ProductVariant/40543578456112 0" at bounding box center [213, 128] width 202 height 14
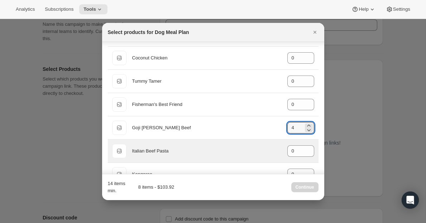
type input "4"
click at [265, 153] on div "Italian Beef Pasta" at bounding box center [207, 151] width 150 height 7
drag, startPoint x: 294, startPoint y: 151, endPoint x: 277, endPoint y: 153, distance: 17.3
click at [279, 151] on div "Default Title Italian Beef Pasta gid://shopify/ProductVariant/40543577931824 0" at bounding box center [213, 151] width 202 height 14
type input "4"
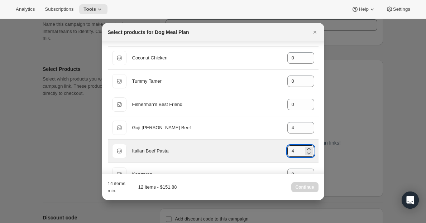
click at [273, 153] on div "Italian Beef Pasta" at bounding box center [207, 151] width 150 height 7
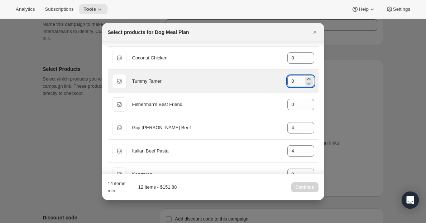
drag, startPoint x: 296, startPoint y: 80, endPoint x: 289, endPoint y: 80, distance: 6.8
click at [289, 80] on input "0" at bounding box center [296, 81] width 16 height 11
type input "2"
click at [246, 86] on div "Default Title Tummy Tamer gid://shopify/ProductVariant/8042008772656 2" at bounding box center [213, 81] width 202 height 14
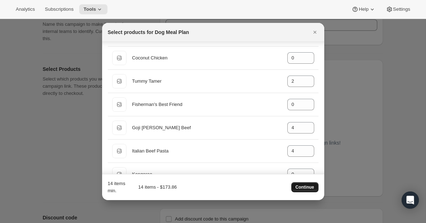
click at [301, 189] on span "Continue" at bounding box center [305, 188] width 19 height 6
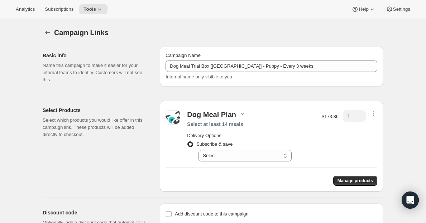
scroll to position [29, 0]
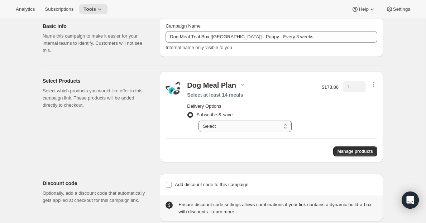
click at [216, 129] on select "Select Deliver every 1 week Deliver every 2 weeks Deliver every 3 weeks Deliver…" at bounding box center [245, 126] width 93 height 11
select select "gid://shopify/SellingPlan/1214644272"
click at [199, 121] on select "Select Deliver every 1 week Deliver every 2 weeks Deliver every 3 weeks Deliver…" at bounding box center [245, 126] width 93 height 11
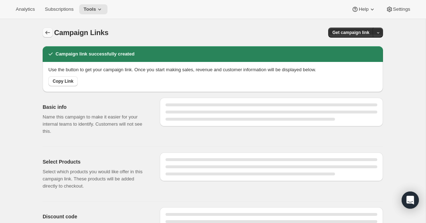
click at [48, 34] on icon "button" at bounding box center [47, 32] width 7 height 7
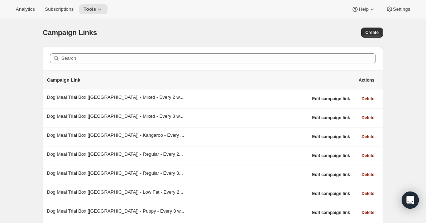
scroll to position [56, 0]
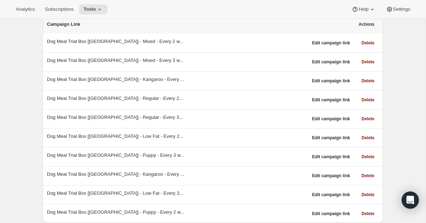
click at [80, 24] on p "Campaign Link" at bounding box center [201, 24] width 308 height 7
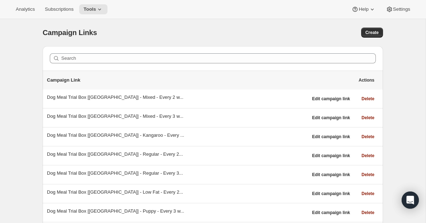
click at [156, 82] on p "Campaign Link" at bounding box center [201, 80] width 308 height 7
click at [225, 42] on div "Campaign Links. This page is ready Campaign Links Create" at bounding box center [213, 32] width 341 height 27
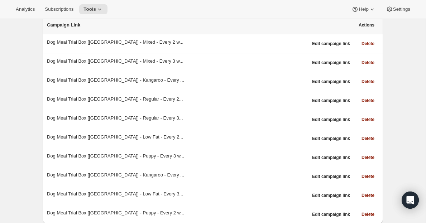
scroll to position [56, 0]
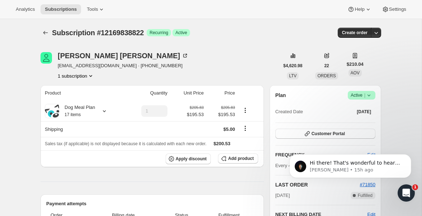
click at [404, 196] on div "Open Intercom Messenger" at bounding box center [405, 192] width 24 height 24
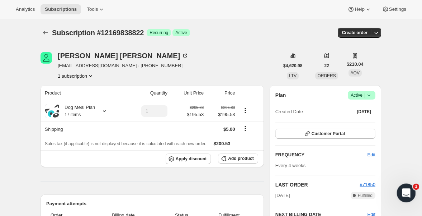
click at [416, 188] on span "1" at bounding box center [416, 186] width 6 height 6
click at [406, 194] on icon "Open Intercom Messenger" at bounding box center [406, 192] width 12 height 12
click at [195, 59] on div "Lisa Gemmell mona31lee@outlook.com · +12262206364 1 subscription" at bounding box center [160, 65] width 239 height 27
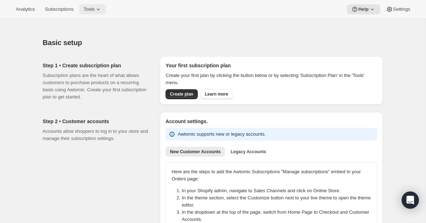
click at [102, 12] on icon at bounding box center [98, 9] width 7 height 7
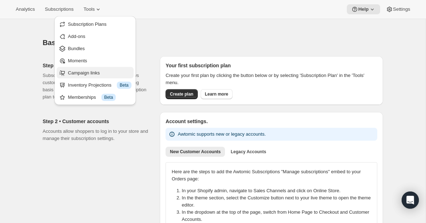
click at [82, 73] on span "Campaign links" at bounding box center [84, 72] width 32 height 5
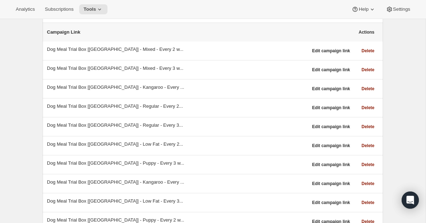
scroll to position [52, 0]
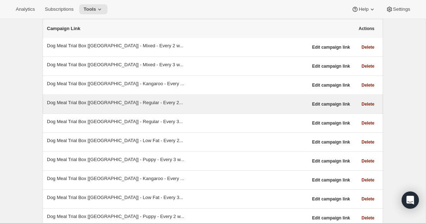
click at [100, 103] on div "Dog Meal Trial Box [[GEOGRAPHIC_DATA]] - Regular - Every 2..." at bounding box center [177, 102] width 261 height 7
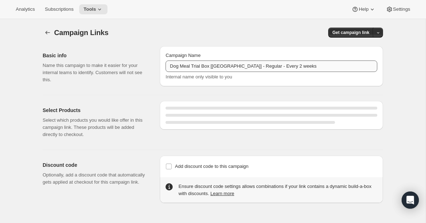
select select "gid://shopify/SellingPlan/690664177940"
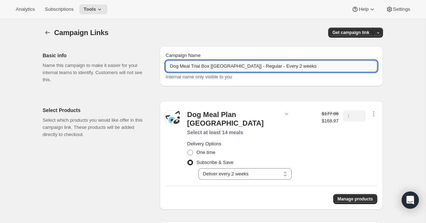
click at [336, 68] on input "Dog Meal Trial Box [[GEOGRAPHIC_DATA]] - Regular - Every 2 weeks" at bounding box center [272, 66] width 212 height 11
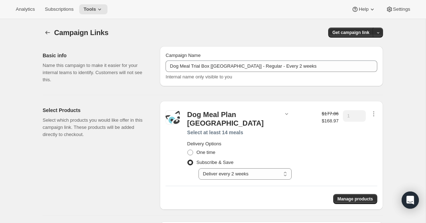
click at [311, 148] on div "One time" at bounding box center [251, 153] width 128 height 10
click at [358, 33] on span "Get campaign link" at bounding box center [351, 33] width 37 height 6
click at [366, 47] on span "Copy Link" at bounding box center [368, 47] width 21 height 5
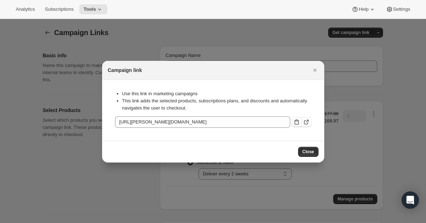
click at [298, 123] on icon ":rr:" at bounding box center [296, 122] width 7 height 7
click at [311, 154] on span "Close" at bounding box center [309, 152] width 12 height 6
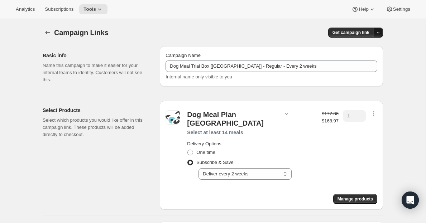
click at [377, 29] on button "button" at bounding box center [378, 33] width 10 height 10
click at [363, 57] on span "QR Code" at bounding box center [367, 59] width 19 height 5
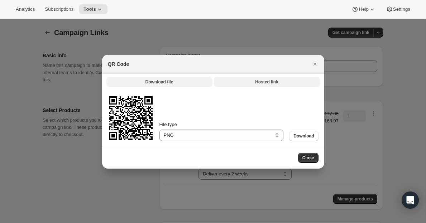
click at [268, 80] on span "Hosted link" at bounding box center [266, 82] width 23 height 6
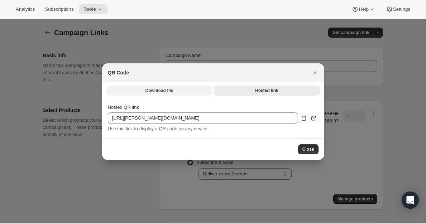
click at [174, 86] on button "Download file" at bounding box center [160, 91] width 106 height 10
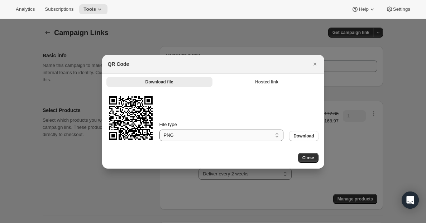
click at [275, 137] on select "PNG SVG" at bounding box center [222, 135] width 124 height 11
drag, startPoint x: 130, startPoint y: 123, endPoint x: 204, endPoint y: 114, distance: 74.8
click at [212, 114] on div "QR code File type PNG SVG PNG Download" at bounding box center [213, 118] width 211 height 46
drag, startPoint x: 131, startPoint y: 118, endPoint x: 232, endPoint y: 112, distance: 102.0
click at [232, 112] on div "QR code File type PNG SVG PNG Download" at bounding box center [213, 118] width 211 height 46
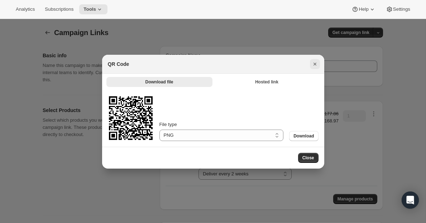
click at [316, 64] on icon "Close" at bounding box center [315, 64] width 7 height 7
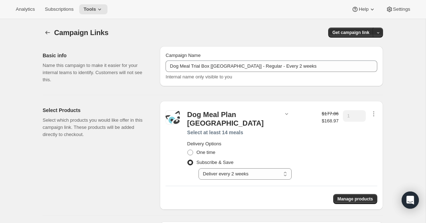
click at [400, 111] on div "Campaign Links. This page is ready Campaign Links Get campaign link Basic info …" at bounding box center [213, 151] width 426 height 265
click at [179, 44] on div "Campaign Links. This page is ready Campaign Links Get campaign link" at bounding box center [213, 32] width 341 height 27
click at [44, 33] on button "button" at bounding box center [48, 33] width 10 height 10
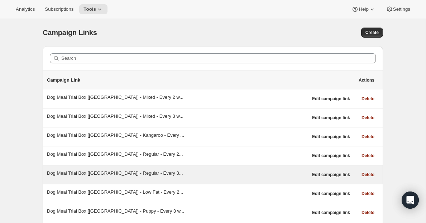
click at [148, 173] on div "Dog Meal Trial Box [[GEOGRAPHIC_DATA]] - Regular - Every 3..." at bounding box center [177, 173] width 261 height 7
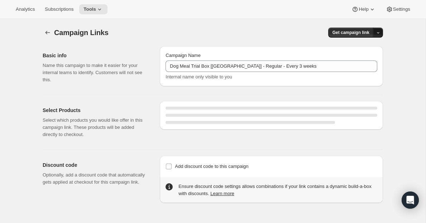
select select "gid://shopify/SellingPlan/690664276244"
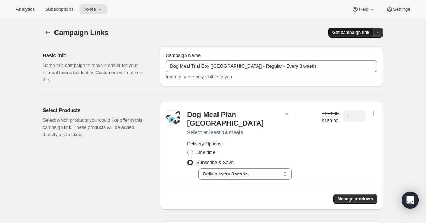
click at [361, 34] on span "Get campaign link" at bounding box center [351, 33] width 37 height 6
click at [360, 49] on span "Copy Link" at bounding box center [368, 47] width 21 height 5
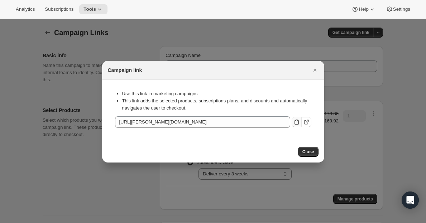
click at [296, 123] on icon ":r1p:" at bounding box center [296, 122] width 7 height 7
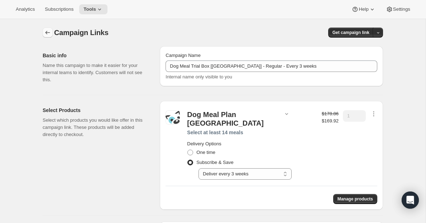
click at [50, 32] on icon "button" at bounding box center [47, 32] width 7 height 7
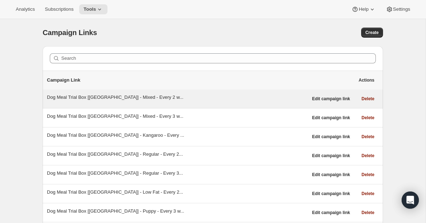
click at [100, 93] on div "Dog Meal Trial Box [[GEOGRAPHIC_DATA]] - Mixed - Every 2 w... Edit campaign lin…" at bounding box center [213, 99] width 341 height 19
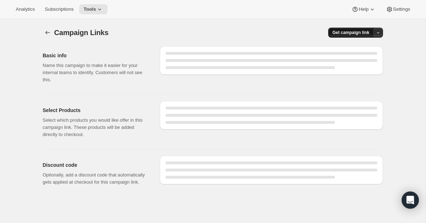
click at [351, 34] on span "Get campaign link" at bounding box center [351, 33] width 37 height 6
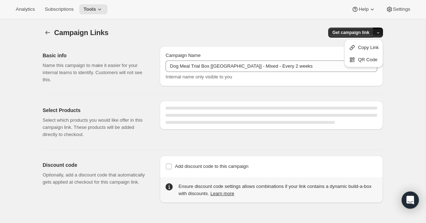
select select "gid://shopify/SellingPlan/1214611504"
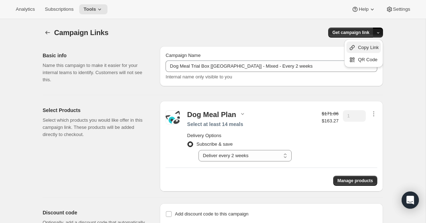
click at [360, 45] on span "Copy Link" at bounding box center [368, 47] width 21 height 5
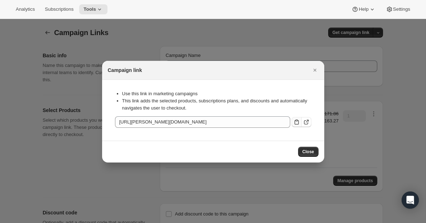
click at [298, 122] on icon ":r2h:" at bounding box center [296, 122] width 7 height 7
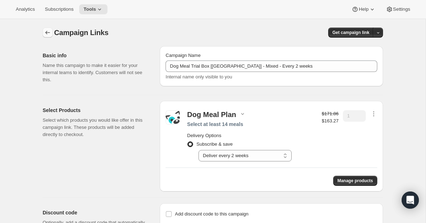
click at [50, 35] on icon "button" at bounding box center [47, 32] width 7 height 7
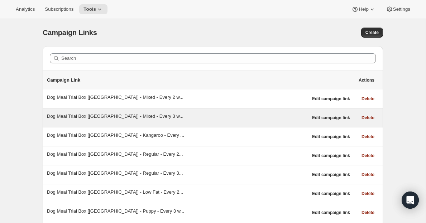
click at [113, 117] on div "Dog Meal Trial Box [[GEOGRAPHIC_DATA]] - Mixed - Every 3 w..." at bounding box center [177, 116] width 261 height 7
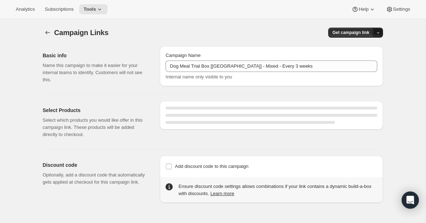
select select "gid://shopify/SellingPlan/1214644272"
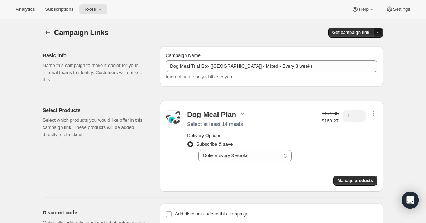
click at [380, 32] on icon "button" at bounding box center [378, 32] width 5 height 5
click at [356, 46] on div "Copy Link" at bounding box center [364, 47] width 30 height 7
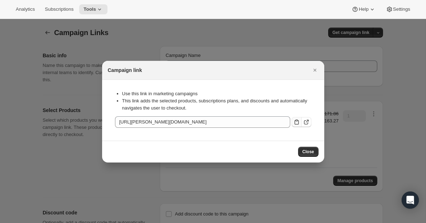
click at [293, 120] on icon ":r38:" at bounding box center [296, 122] width 7 height 7
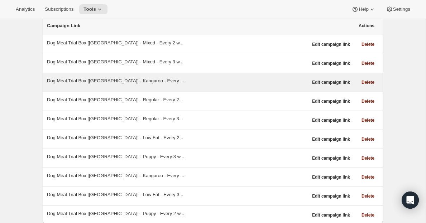
scroll to position [56, 0]
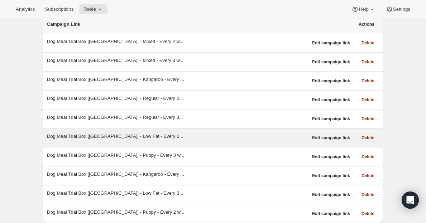
click at [137, 136] on div "Dog Meal Trial Box [[GEOGRAPHIC_DATA]] - Low Fat - Every 2..." at bounding box center [177, 136] width 261 height 7
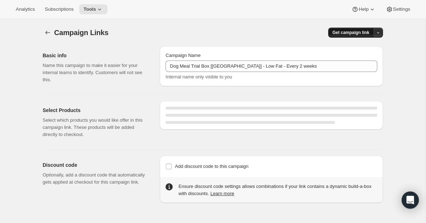
select select "gid://shopify/SellingPlan/1214611504"
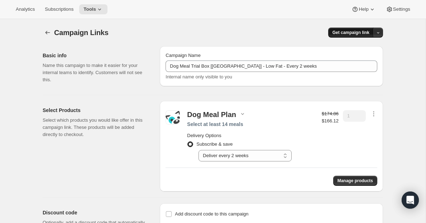
click at [358, 33] on span "Get campaign link" at bounding box center [351, 33] width 37 height 6
click at [358, 46] on span "Copy Link" at bounding box center [368, 47] width 21 height 5
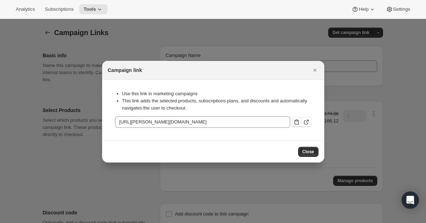
click at [297, 123] on icon ":r3v:" at bounding box center [296, 122] width 7 height 7
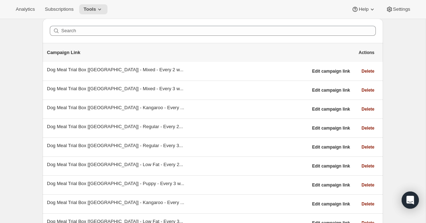
scroll to position [56, 0]
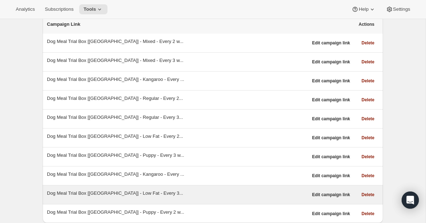
click at [132, 194] on div "Dog Meal Trial Box [[GEOGRAPHIC_DATA]] - Low Fat - Every 3..." at bounding box center [177, 193] width 261 height 7
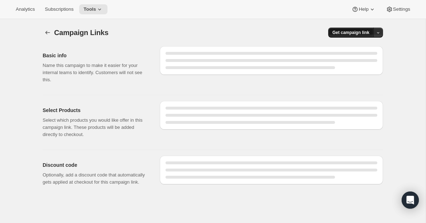
click at [344, 28] on button "Get campaign link" at bounding box center [352, 33] width 46 height 10
click at [358, 49] on span "Copy Link" at bounding box center [368, 47] width 21 height 5
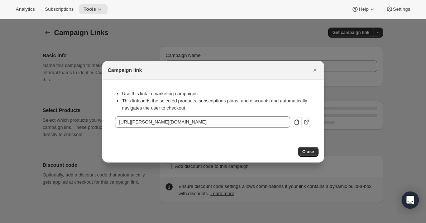
select select "gid://shopify/SellingPlan/1214644272"
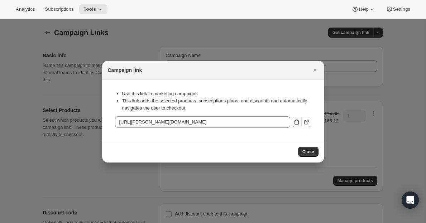
click at [296, 122] on icon ":r4m:" at bounding box center [296, 122] width 7 height 7
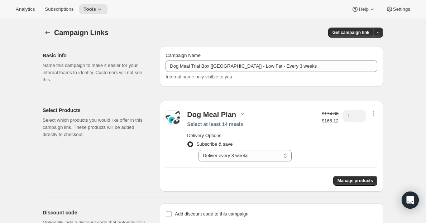
click at [53, 35] on div at bounding box center [48, 33] width 11 height 10
click at [45, 33] on icon "button" at bounding box center [47, 32] width 7 height 7
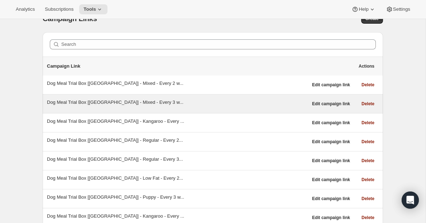
scroll to position [22, 0]
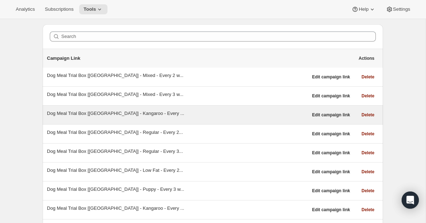
click at [153, 114] on div "Dog Meal Trial Box [[GEOGRAPHIC_DATA]] - Kangaroo - Every ..." at bounding box center [177, 113] width 261 height 7
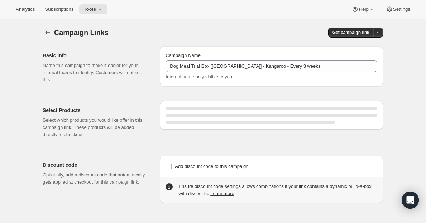
select select "gid://shopify/SellingPlan/1214644272"
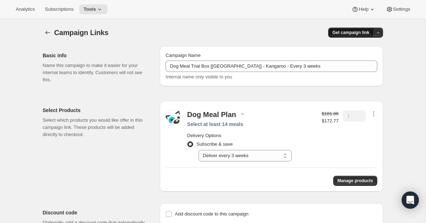
click at [349, 37] on button "Get campaign link" at bounding box center [352, 33] width 46 height 10
click at [358, 48] on span "Copy Link" at bounding box center [368, 47] width 21 height 5
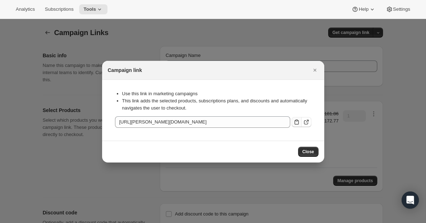
click at [297, 120] on icon ":r5d:" at bounding box center [297, 122] width 4 height 5
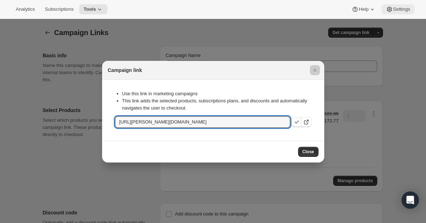
type input "[URL][PERSON_NAME][DOMAIN_NAME]"
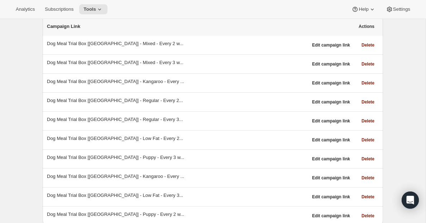
scroll to position [56, 0]
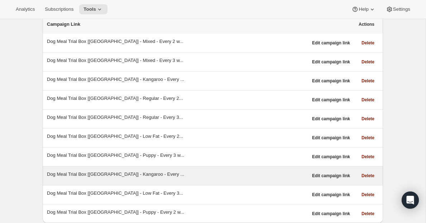
click at [119, 174] on div "Dog Meal Trial Box [[GEOGRAPHIC_DATA]] - Kangaroo - Every ..." at bounding box center [177, 174] width 261 height 7
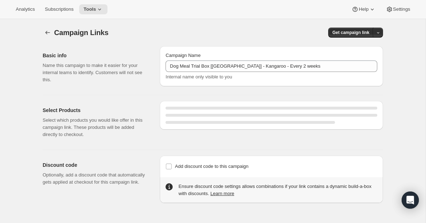
select select "gid://shopify/SellingPlan/1214611504"
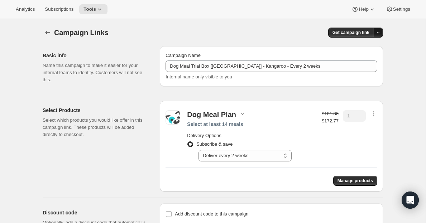
click at [378, 31] on icon "button" at bounding box center [378, 32] width 5 height 5
click at [363, 45] on span "Copy Link" at bounding box center [368, 47] width 21 height 5
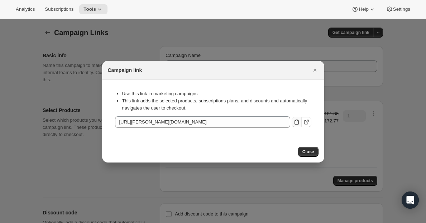
click at [296, 119] on icon ":r64:" at bounding box center [296, 122] width 7 height 7
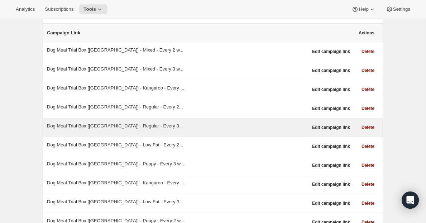
scroll to position [56, 0]
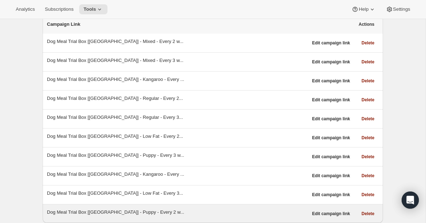
click at [138, 214] on div "Dog Meal Trial Box [[GEOGRAPHIC_DATA]] - Puppy - Every 2 w..." at bounding box center [177, 212] width 261 height 7
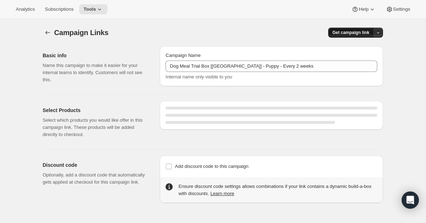
click at [339, 33] on span "Get campaign link" at bounding box center [351, 33] width 37 height 6
select select "gid://shopify/SellingPlan/1214611504"
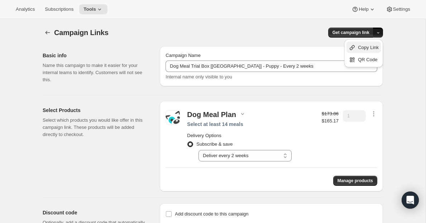
click at [362, 47] on span "Copy Link" at bounding box center [368, 47] width 21 height 5
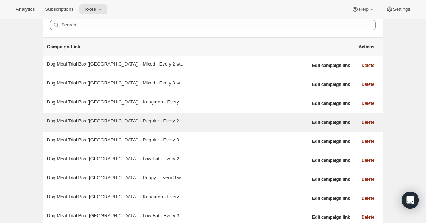
scroll to position [56, 0]
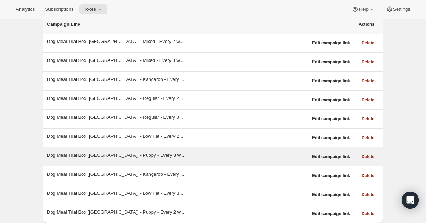
click at [129, 154] on div "Dog Meal Trial Box [[GEOGRAPHIC_DATA]] - Puppy - Every 3 w..." at bounding box center [177, 155] width 261 height 7
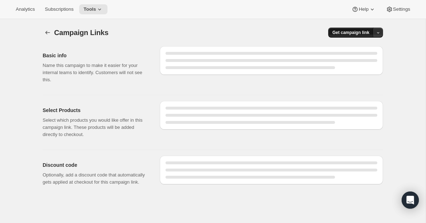
click at [357, 32] on span "Get campaign link" at bounding box center [351, 33] width 37 height 6
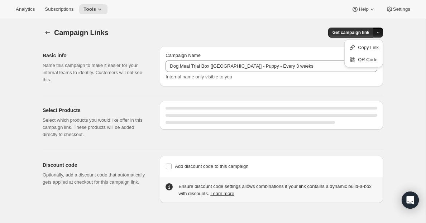
select select "gid://shopify/SellingPlan/1214644272"
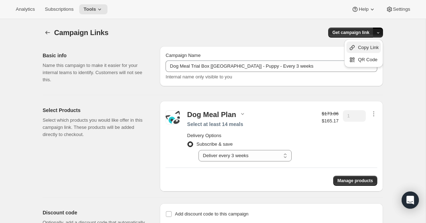
click at [360, 46] on span "Copy Link" at bounding box center [368, 47] width 21 height 5
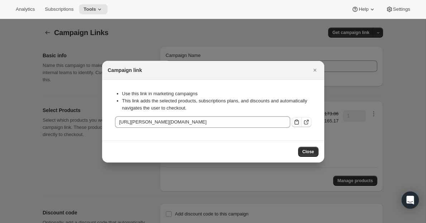
click at [298, 120] on icon ":r7i:" at bounding box center [296, 122] width 7 height 7
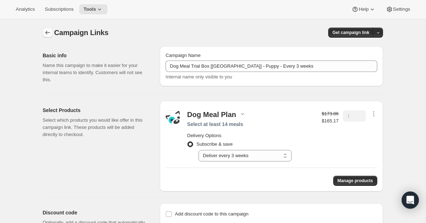
click at [49, 33] on icon "button" at bounding box center [47, 32] width 7 height 7
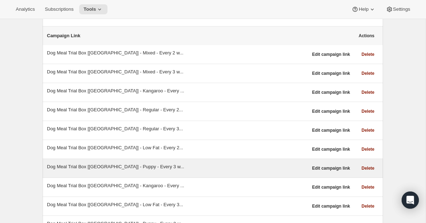
scroll to position [56, 0]
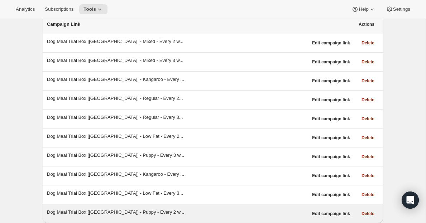
click at [81, 212] on div "Dog Meal Trial Box [[GEOGRAPHIC_DATA]] - Puppy - Every 2 w..." at bounding box center [177, 212] width 261 height 7
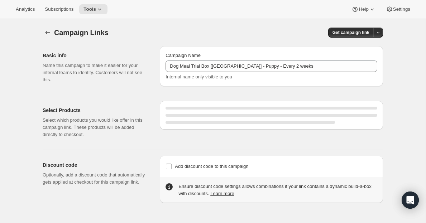
select select "gid://shopify/SellingPlan/1214611504"
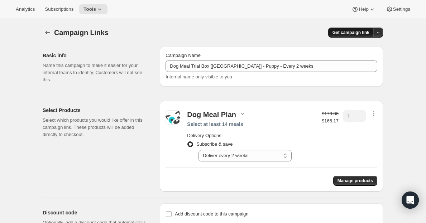
click at [362, 34] on span "Get campaign link" at bounding box center [351, 33] width 37 height 6
click at [360, 45] on span "Copy Link" at bounding box center [368, 47] width 21 height 5
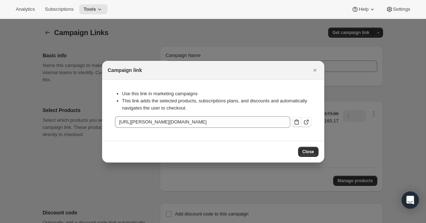
click at [296, 124] on icon ":r89:" at bounding box center [296, 122] width 7 height 7
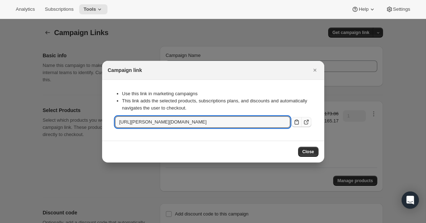
click at [307, 122] on icon ":r89:" at bounding box center [306, 122] width 7 height 7
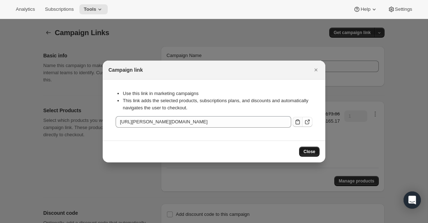
click at [312, 155] on button "Close" at bounding box center [309, 152] width 20 height 10
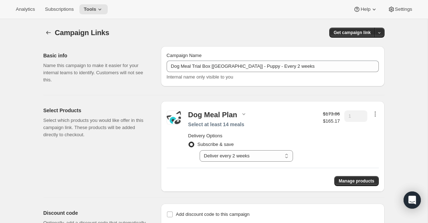
click at [374, 113] on icon "button" at bounding box center [374, 113] width 7 height 7
click at [373, 140] on span "Edit contents" at bounding box center [373, 139] width 27 height 5
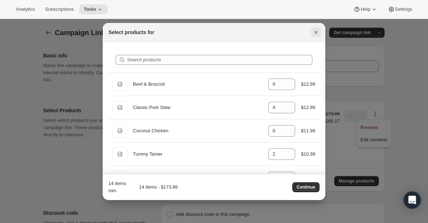
click at [316, 32] on icon "Close" at bounding box center [315, 32] width 7 height 7
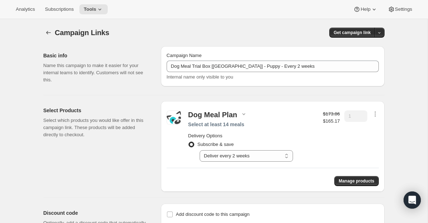
click at [391, 59] on div "Campaign Links. This page is ready Campaign Links Get campaign link Basic info …" at bounding box center [214, 135] width 358 height 232
click at [396, 12] on span "Settings" at bounding box center [403, 9] width 17 height 6
